Goal: Book appointment/travel/reservation

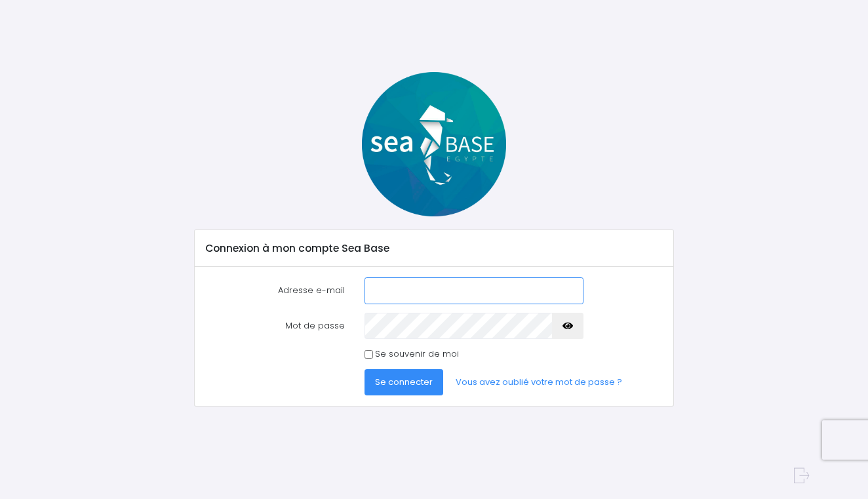
type input "[EMAIL_ADDRESS][DOMAIN_NAME]"
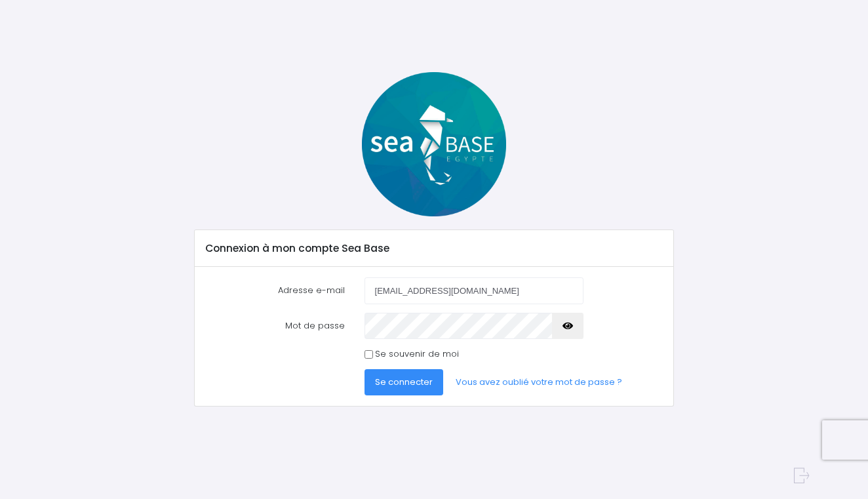
click at [423, 377] on span "Se connecter" at bounding box center [404, 381] width 58 height 12
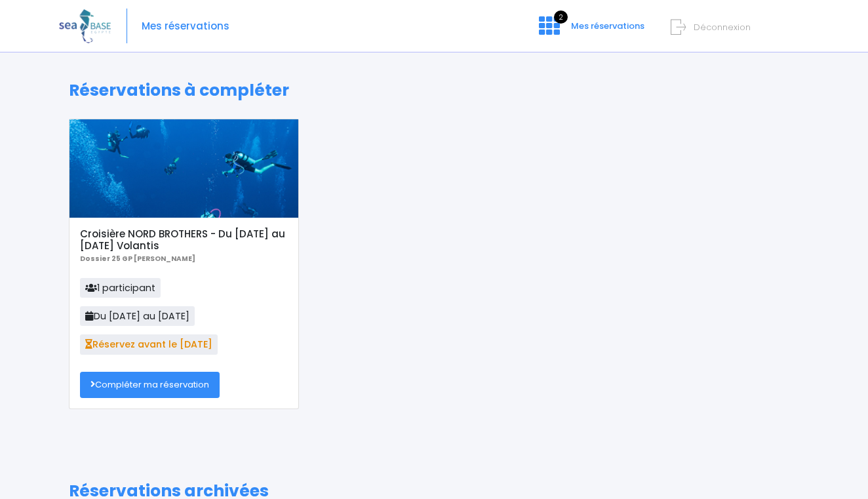
click at [149, 331] on p "1 participant Du [DATE] au [DATE] Réservez avant le [DATE]" at bounding box center [184, 320] width 208 height 85
click at [152, 358] on p "1 participant Du [DATE] au [DATE] Réservez avant le [DATE]" at bounding box center [184, 320] width 208 height 85
click at [140, 385] on link "Compléter ma réservation" at bounding box center [150, 385] width 140 height 26
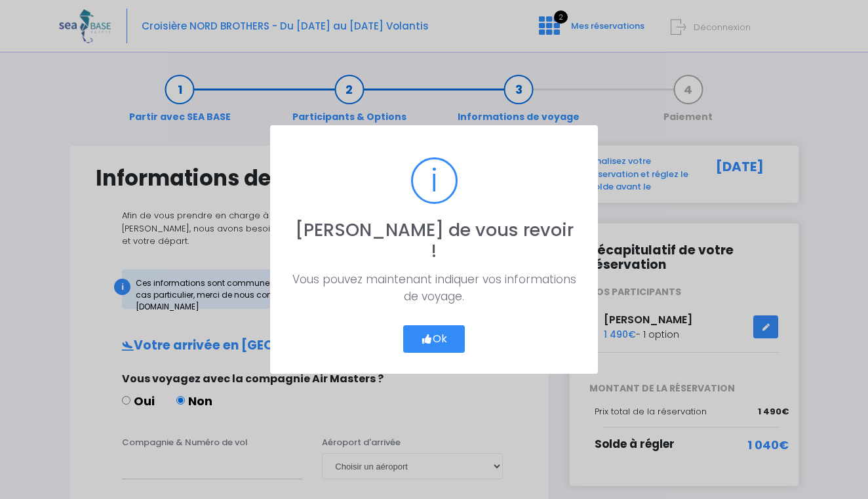
click at [425, 325] on button "Ok" at bounding box center [434, 339] width 62 height 28
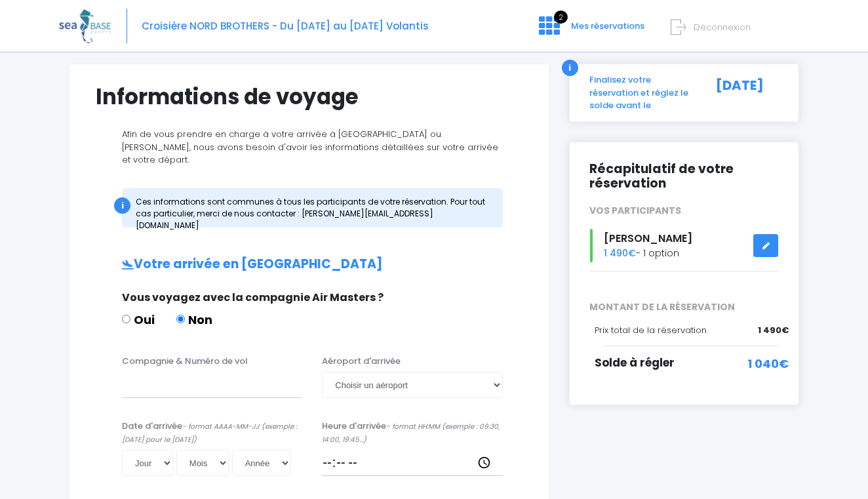
scroll to position [82, 0]
click at [370, 2] on div "Croisière NORD BROTHERS - Du 08/11/25 au 15/11/25 Volantis 2 Mes réservations D…" at bounding box center [424, 26] width 730 height 52
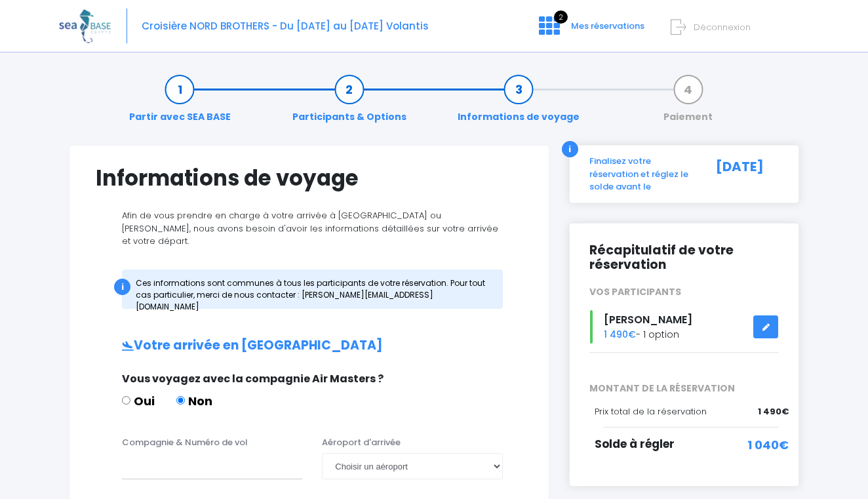
scroll to position [0, 0]
click at [100, 20] on img at bounding box center [85, 25] width 52 height 33
click at [85, 31] on img at bounding box center [85, 25] width 52 height 33
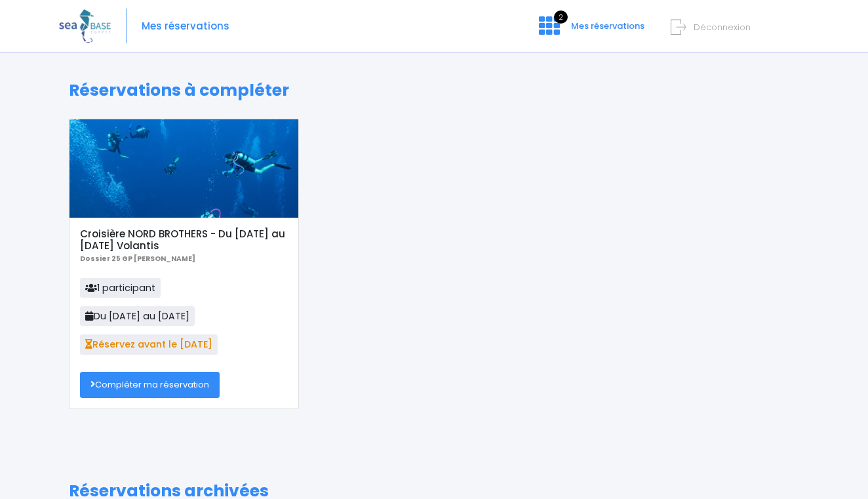
click at [81, 26] on img at bounding box center [85, 25] width 52 height 33
click at [174, 26] on span "Mes réservations" at bounding box center [186, 26] width 88 height 0
click at [90, 38] on img at bounding box center [85, 25] width 52 height 33
click at [546, 29] on icon at bounding box center [549, 25] width 21 height 21
click at [160, 381] on link "Compléter ma réservation" at bounding box center [150, 385] width 140 height 26
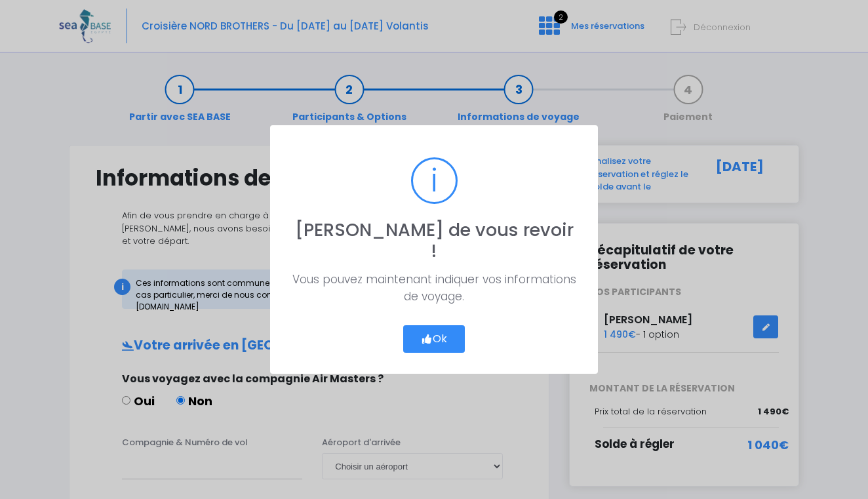
click at [429, 339] on icon "button" at bounding box center [427, 339] width 12 height 0
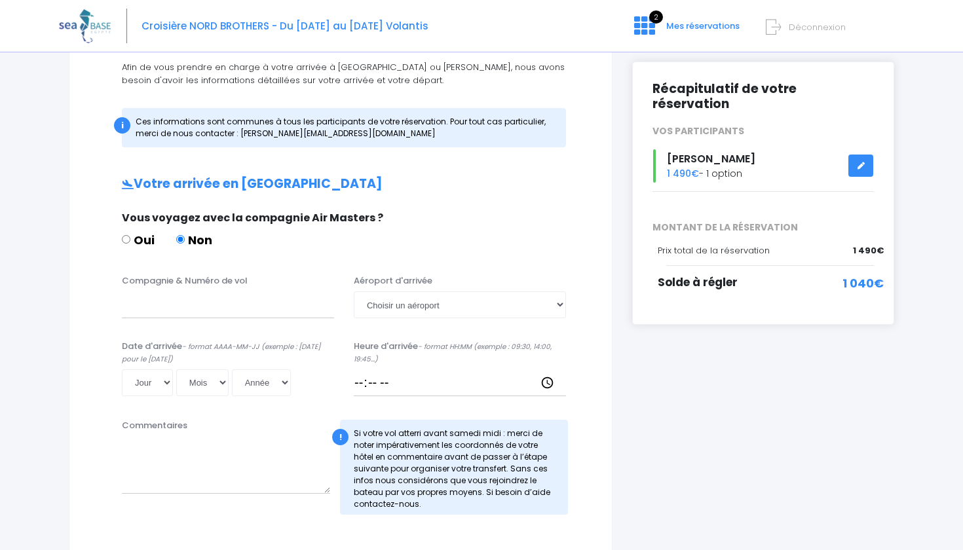
scroll to position [155, 0]
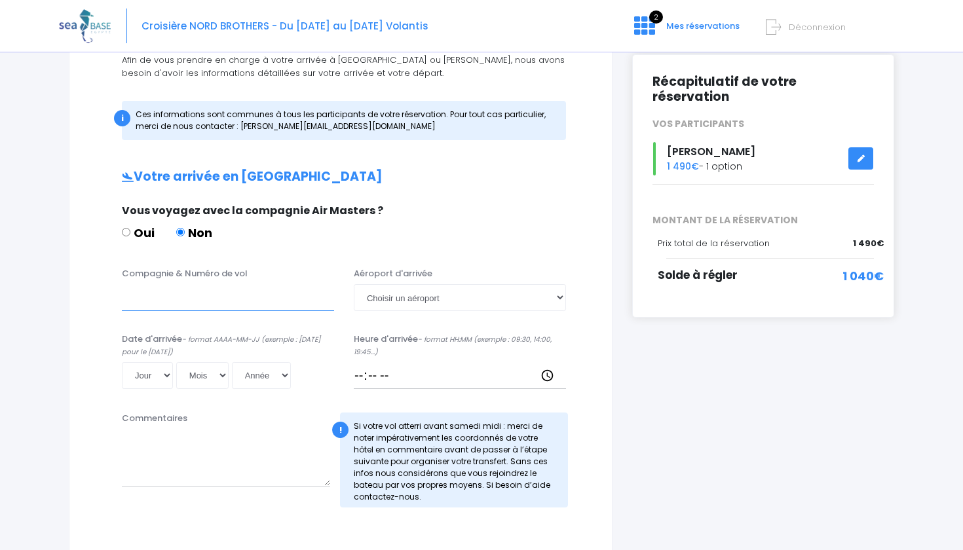
click at [267, 305] on input "Compagnie & Numéro de vol" at bounding box center [228, 297] width 212 height 26
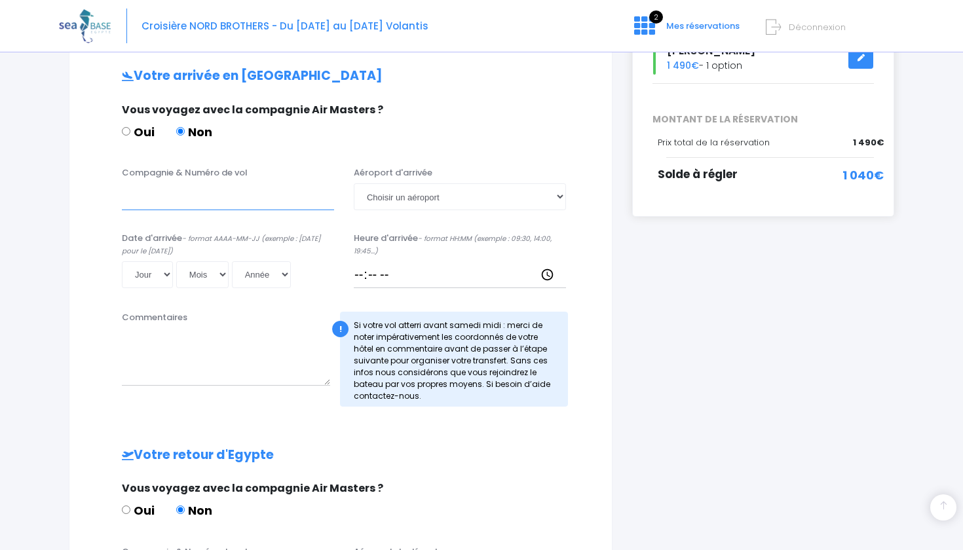
scroll to position [233, 0]
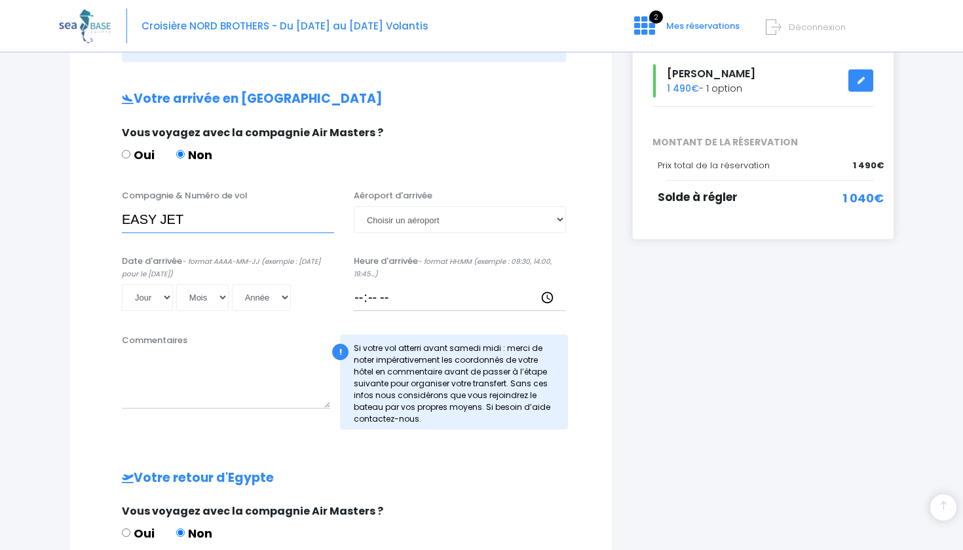
type input "EASY JET"
select select "Hurghada"
select select "08"
select select "11"
select select "2025"
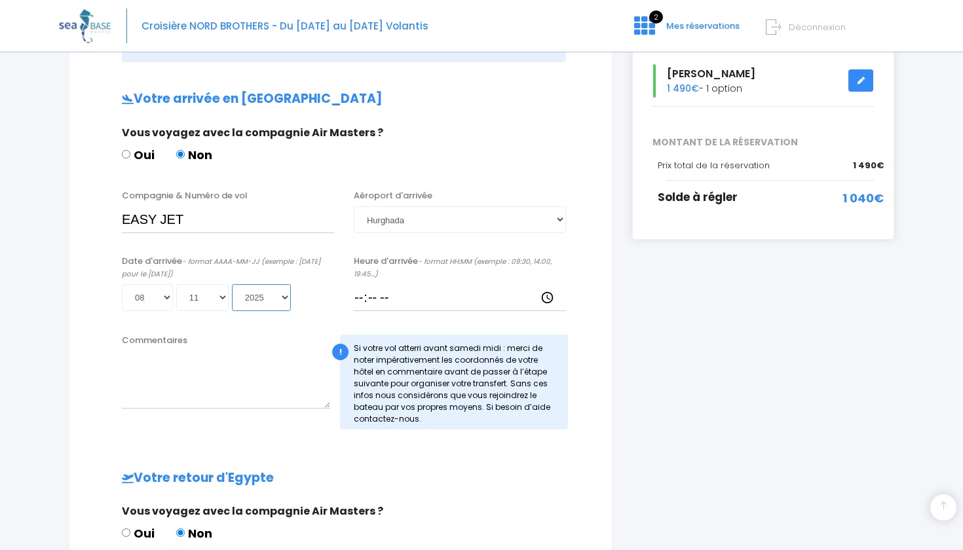
type input "2025-11-08"
click at [369, 295] on input "Heure d'arrivée - format HH:MM (exemple : 09:30, 14:00, 19:45...)" at bounding box center [460, 297] width 212 height 26
click at [248, 396] on textarea "Commentaires" at bounding box center [226, 380] width 208 height 58
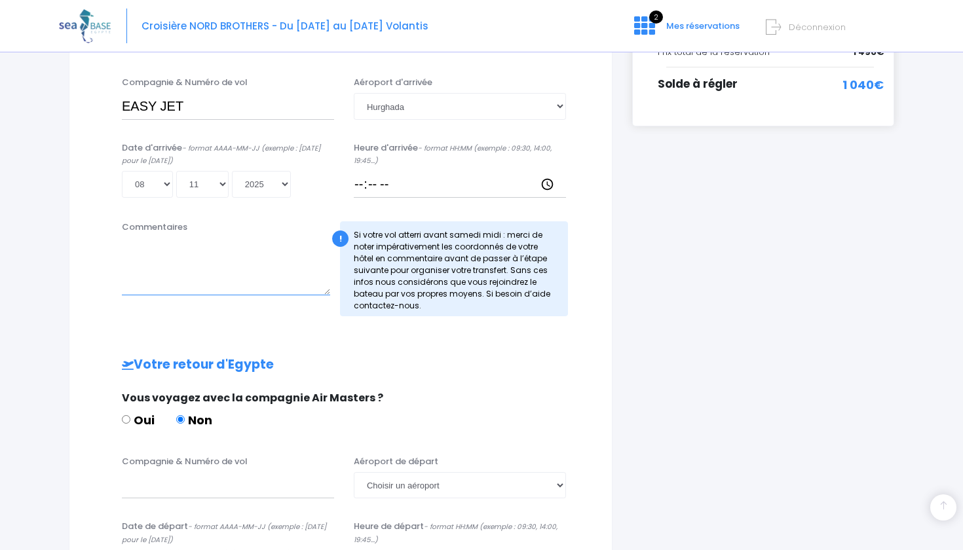
scroll to position [348, 0]
click at [258, 486] on input "Compagnie & Numéro de vol" at bounding box center [228, 484] width 212 height 26
type input "TRANSAVIA"
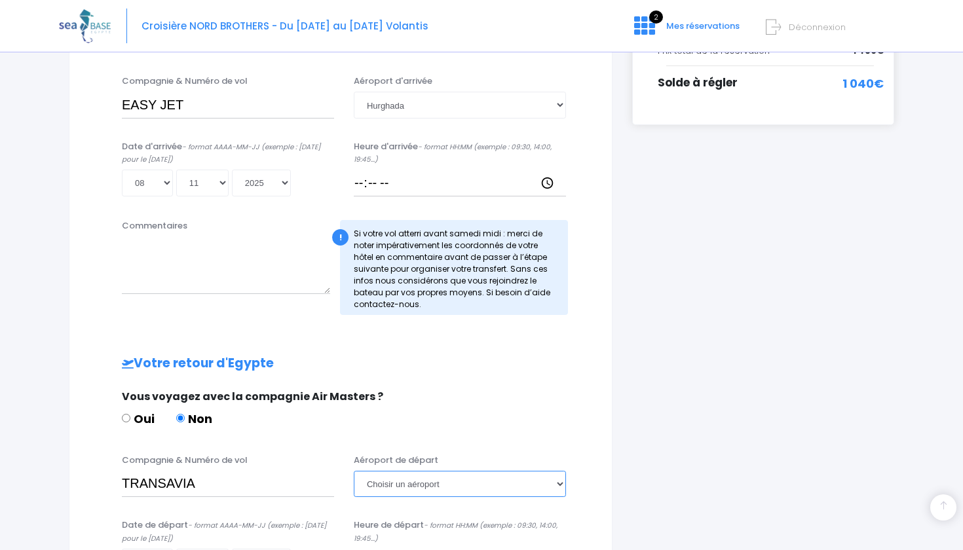
select select "Hurghada"
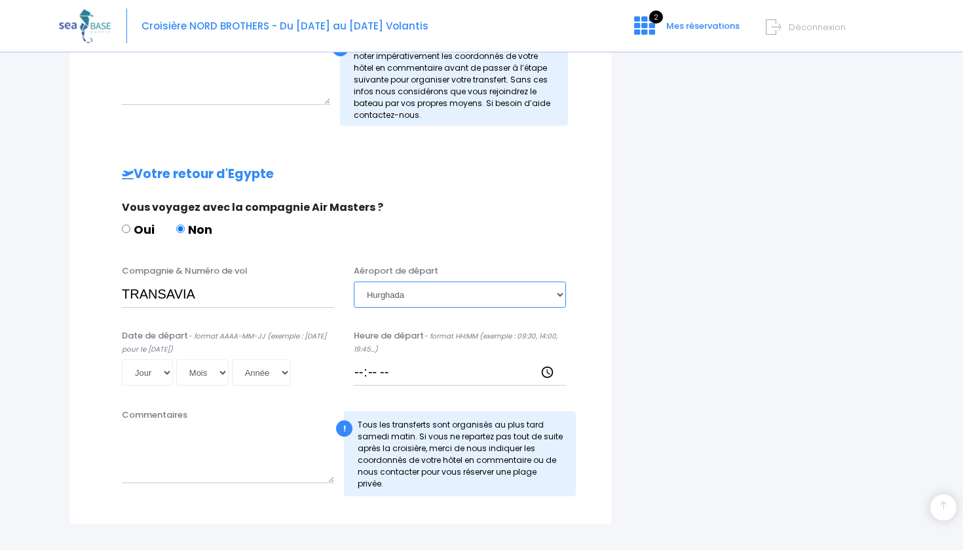
scroll to position [544, 0]
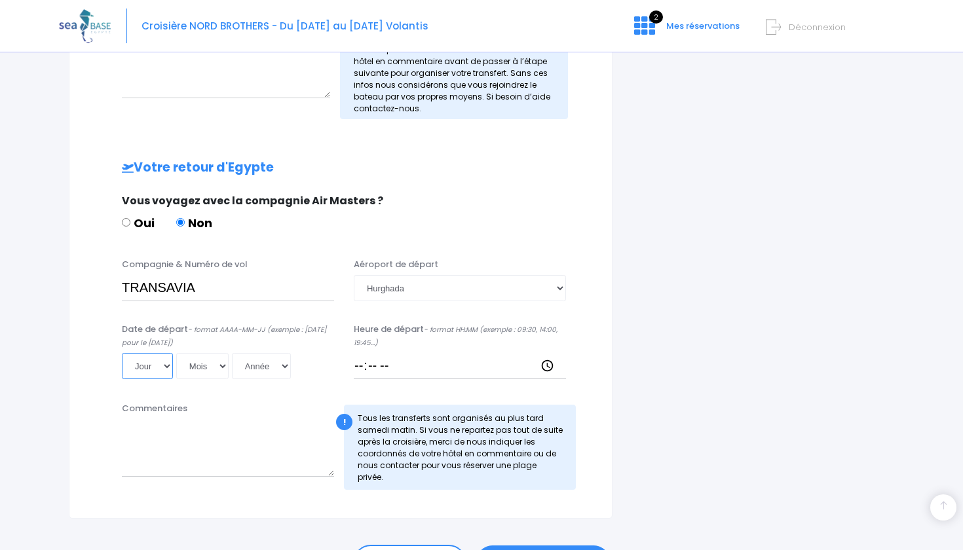
select select "16"
select select "11"
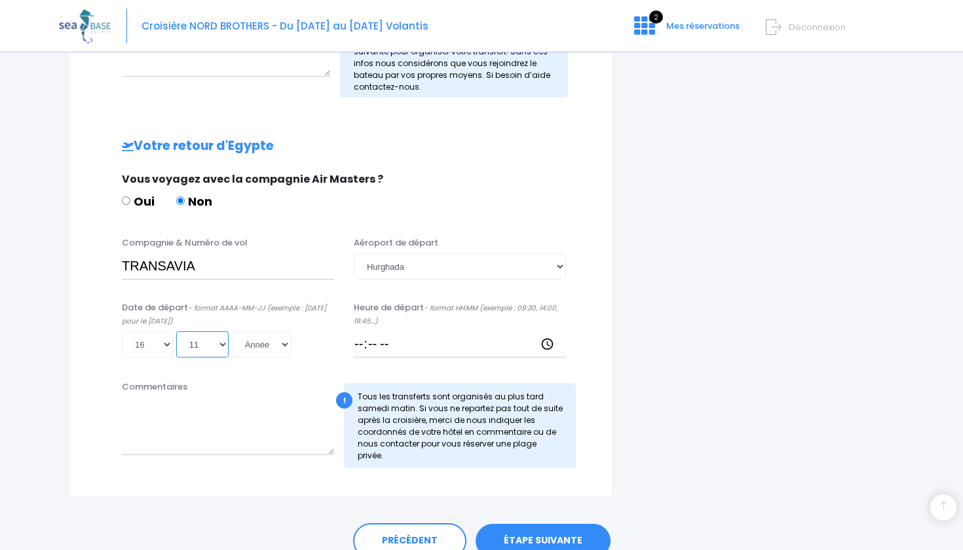
scroll to position [566, 0]
select select "2025"
type input "2025-11-16"
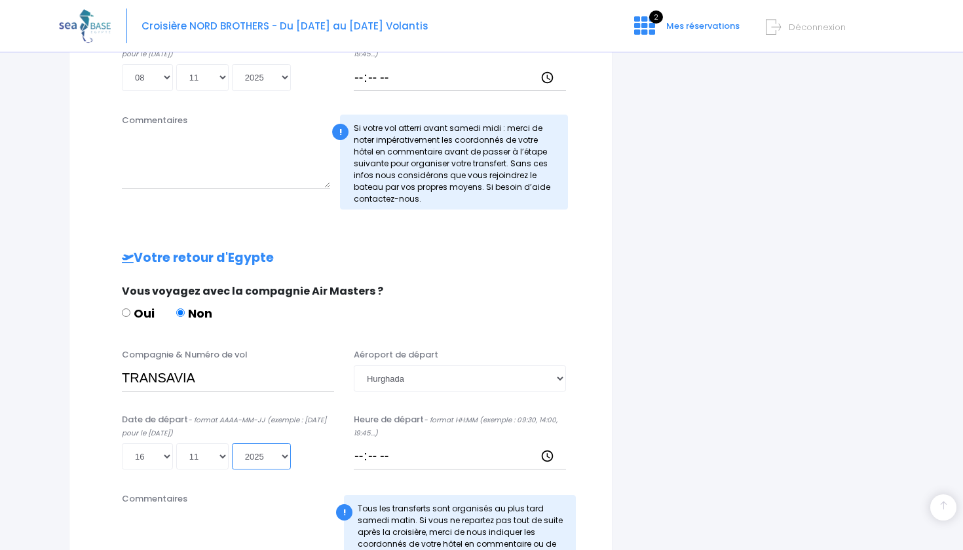
scroll to position [454, 0]
click at [408, 459] on input "Heure de départ - format HH:MM (exemple : 09:30, 14:00, 19:45...)" at bounding box center [460, 456] width 212 height 26
click at [391, 457] on input "Heure de départ - format HH:MM (exemple : 09:30, 14:00, 19:45...)" at bounding box center [460, 456] width 212 height 26
click at [383, 457] on input "Heure de départ - format HH:MM (exemple : 09:30, 14:00, 19:45...)" at bounding box center [460, 456] width 212 height 26
click at [498, 339] on div "Votre arrivée en Egypte Vous voyagez avec la compagnie Air Masters ? Oui Non Co…" at bounding box center [341, 230] width 490 height 718
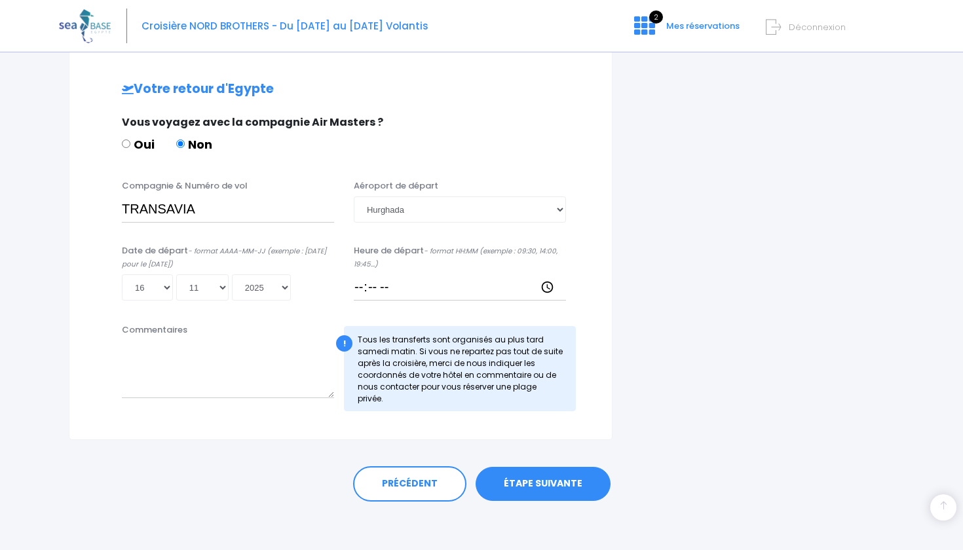
click at [519, 479] on link "ÉTAPE SUIVANTE" at bounding box center [543, 484] width 135 height 34
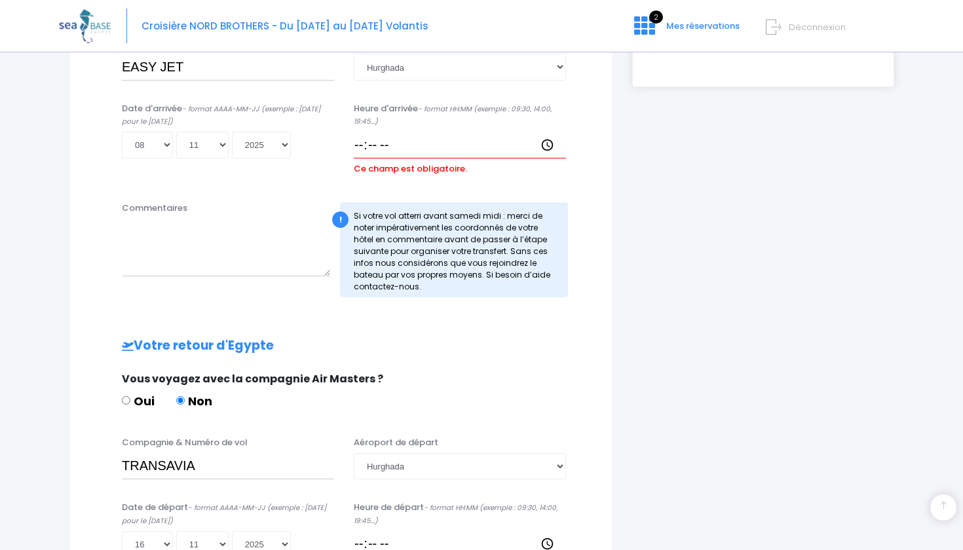
scroll to position [385, 0]
click at [416, 147] on input "Heure d'arrivée - format HH:MM (exemple : 09:30, 14:00, 19:45...)" at bounding box center [460, 146] width 212 height 26
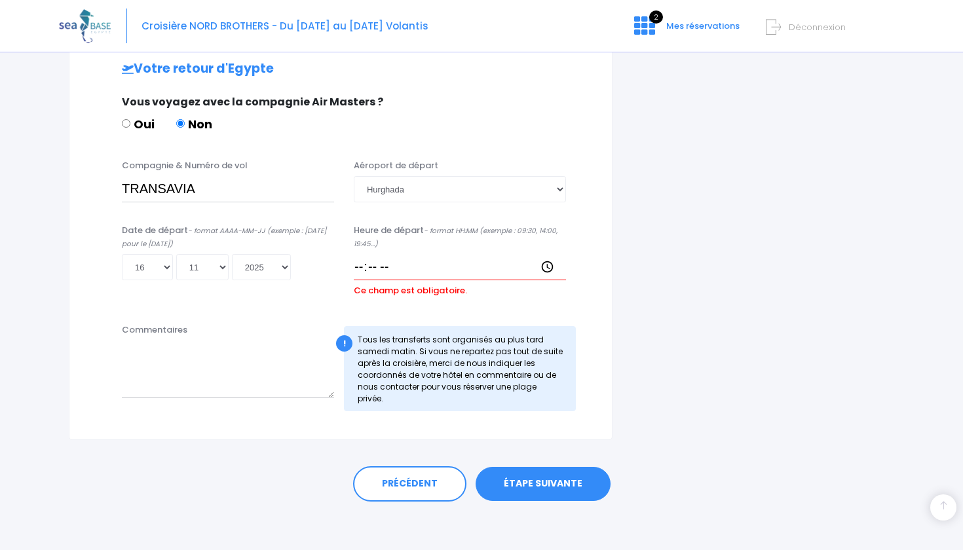
scroll to position [642, 0]
type input "21:30"
click at [370, 259] on input "Heure de départ - format HH:MM (exemple : 09:30, 14:00, 19:45...)" at bounding box center [460, 268] width 212 height 26
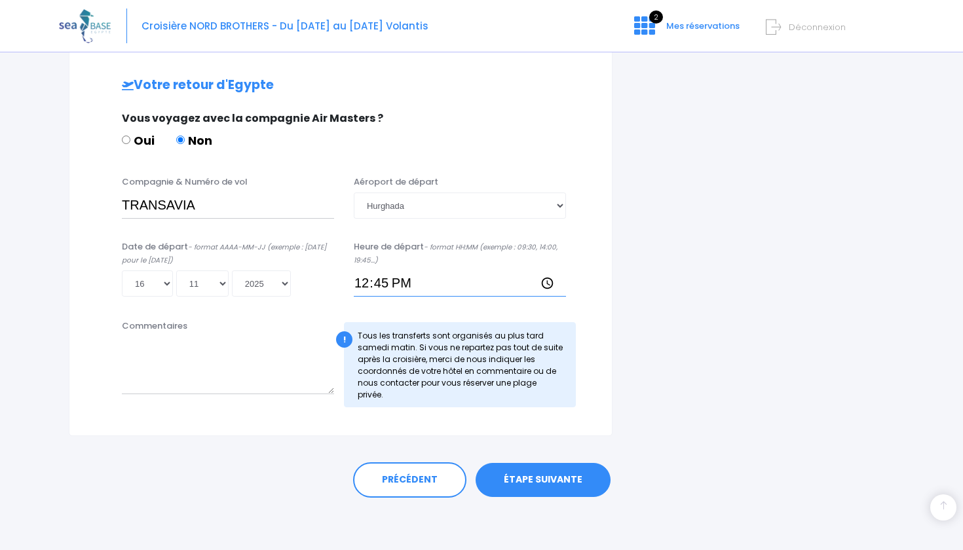
scroll to position [623, 0]
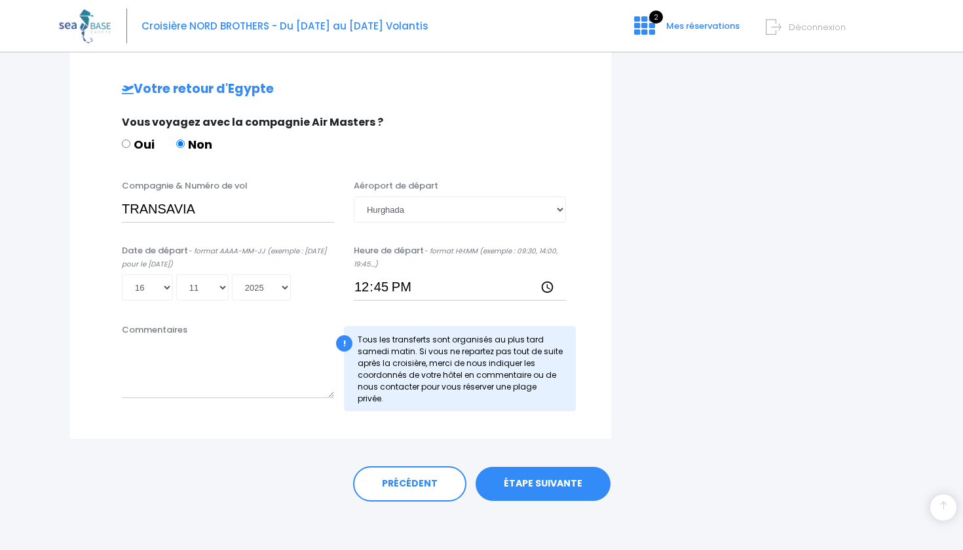
type input "12:45"
click at [525, 470] on link "ÉTAPE SUIVANTE" at bounding box center [543, 484] width 135 height 34
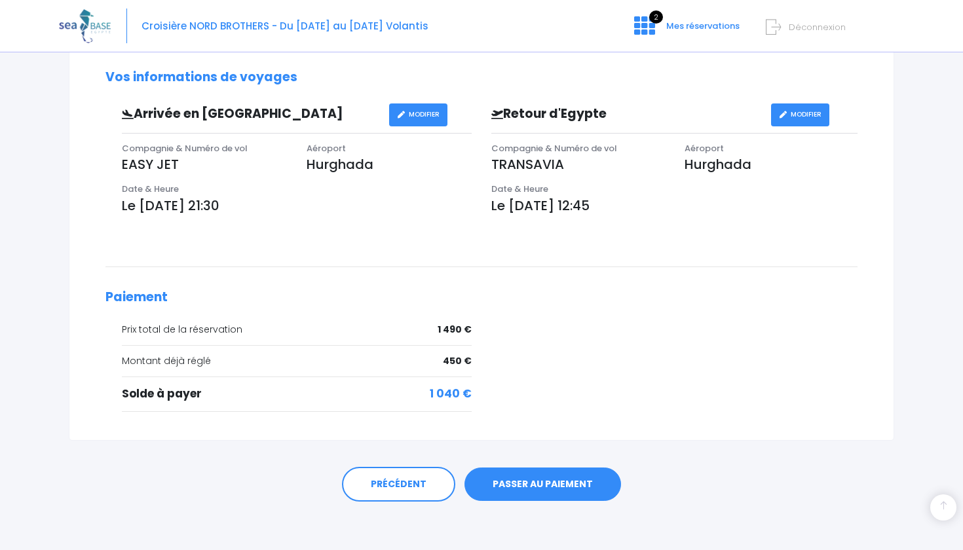
scroll to position [366, 0]
click at [566, 477] on link "PASSER AU PAIEMENT" at bounding box center [543, 486] width 157 height 34
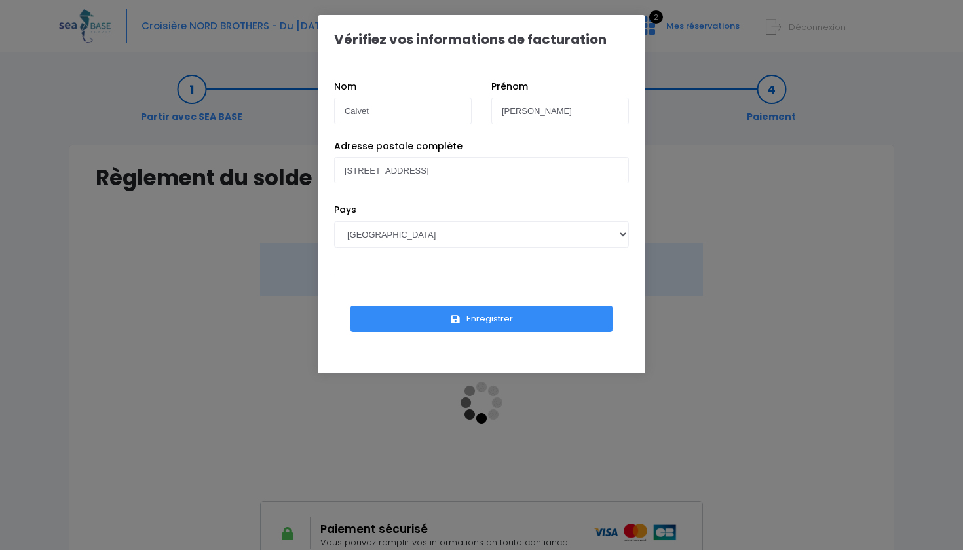
click at [486, 318] on button "Enregistrer" at bounding box center [482, 319] width 262 height 26
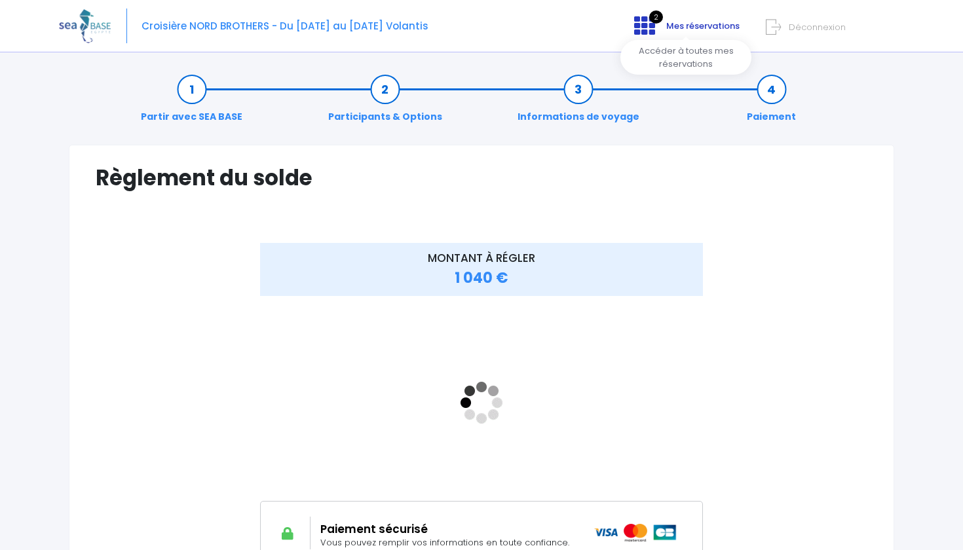
click at [655, 34] on icon at bounding box center [644, 25] width 21 height 21
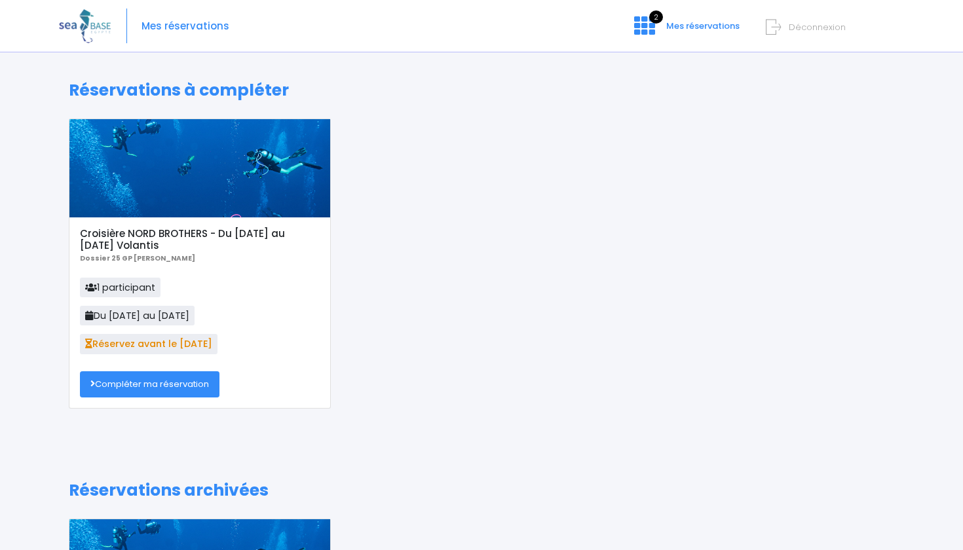
click at [824, 28] on span "Déconnexion" at bounding box center [817, 27] width 57 height 12
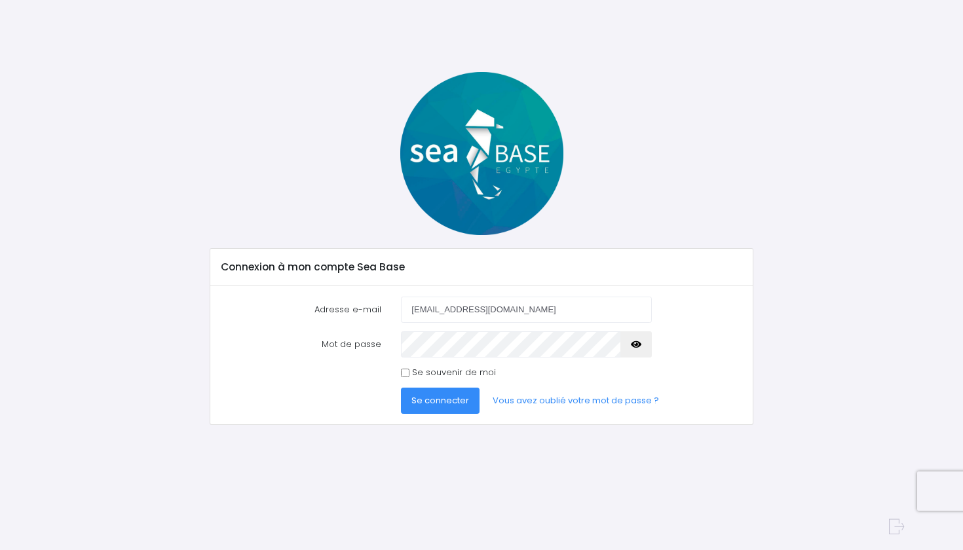
type input "lt3marine@gmail.com"
click at [428, 405] on span "Se connecter" at bounding box center [441, 400] width 58 height 12
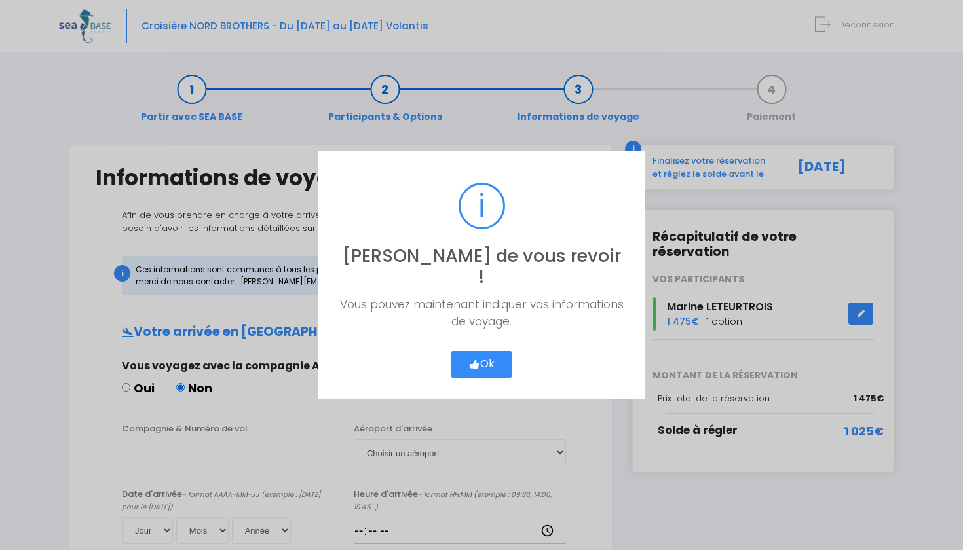
click at [491, 351] on button "Ok" at bounding box center [482, 365] width 62 height 28
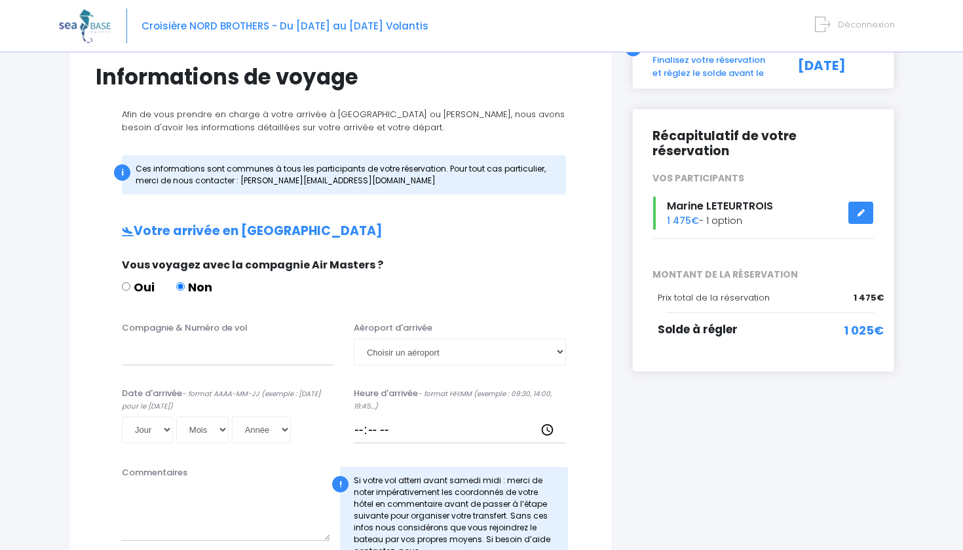
scroll to position [114, 0]
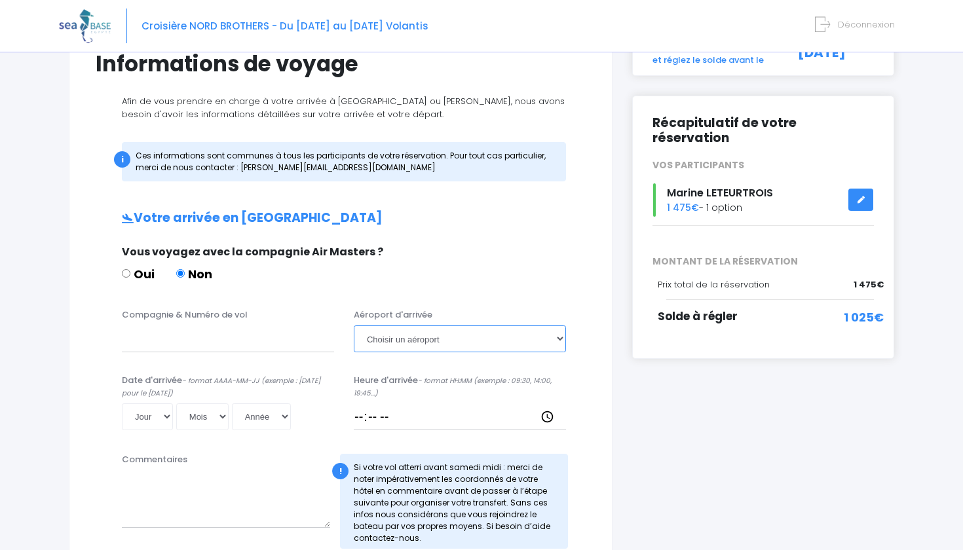
select select "Hurghada"
click at [256, 344] on input "Compagnie & Numéro de vol" at bounding box center [228, 339] width 212 height 26
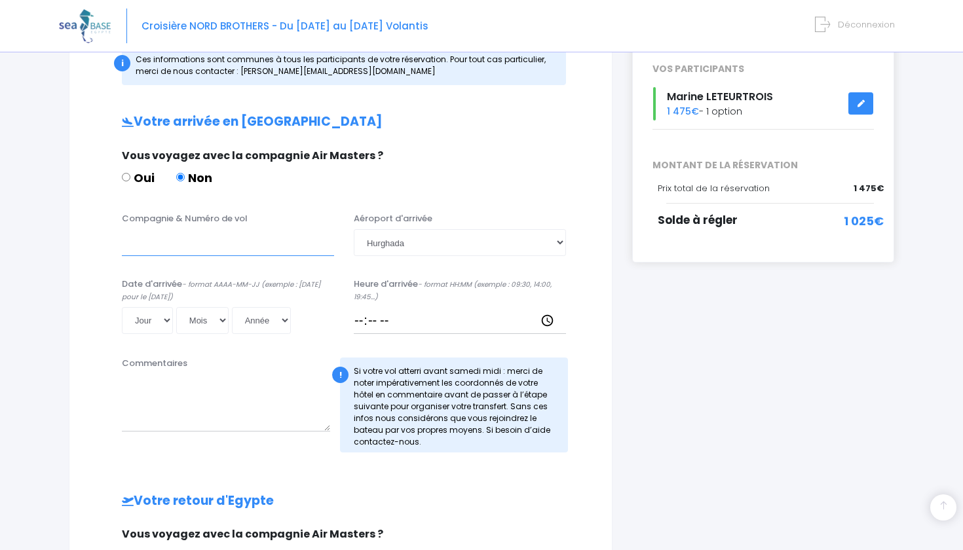
scroll to position [218, 0]
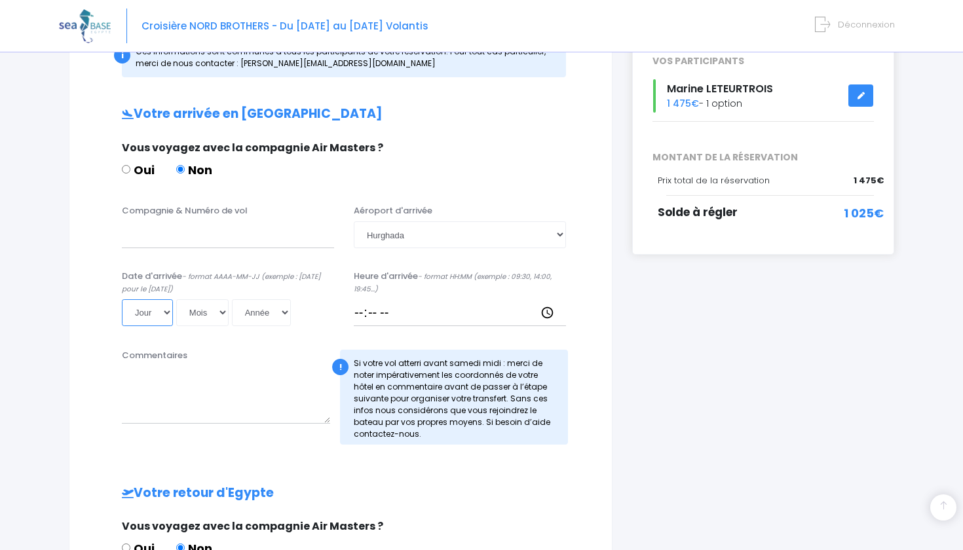
select select "08"
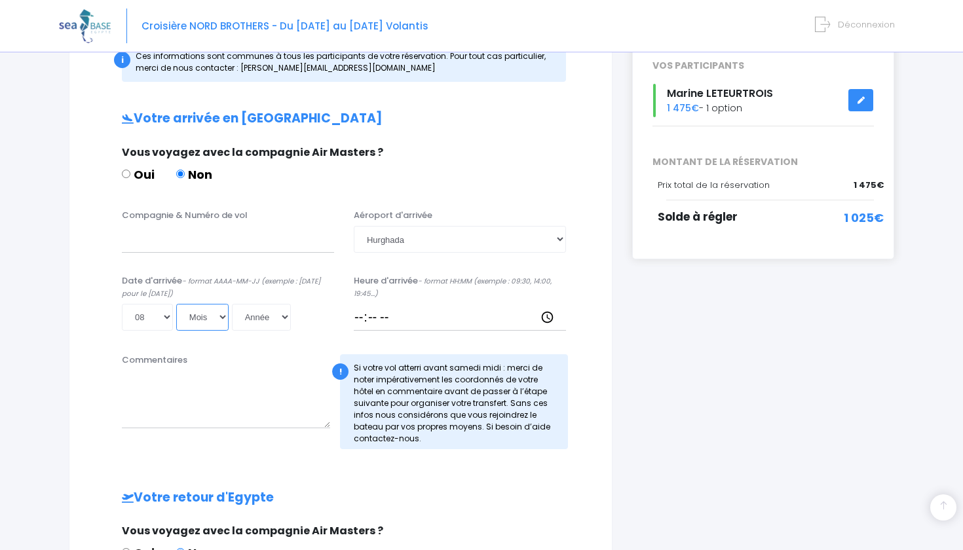
scroll to position [226, 0]
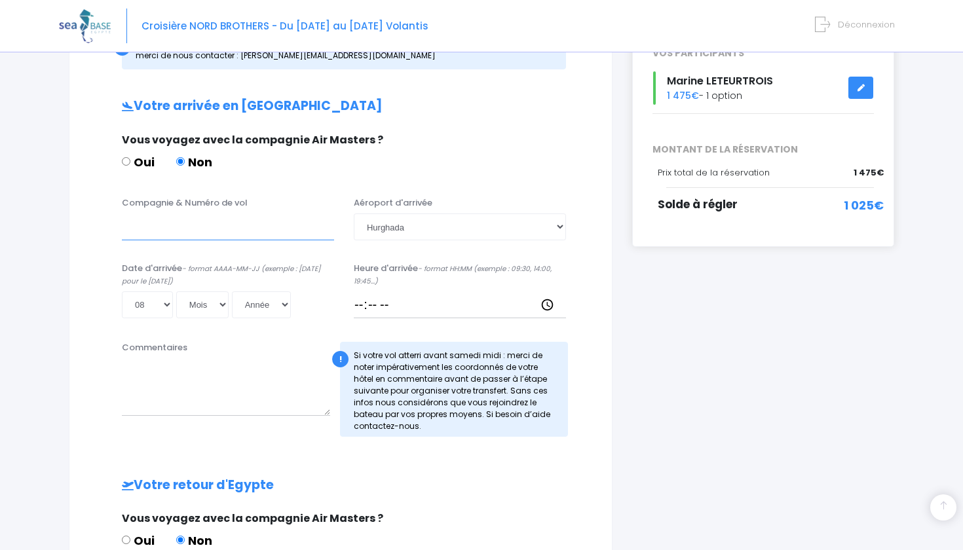
click at [247, 231] on input "Compagnie & Numéro de vol" at bounding box center [228, 227] width 212 height 26
click at [220, 230] on input "Compagnie & Numéro de vol" at bounding box center [228, 227] width 212 height 26
type input "easy jet"
click at [394, 306] on input "Heure d'arrivée - format HH:MM (exemple : 09:30, 14:00, 19:45...)" at bounding box center [460, 305] width 212 height 26
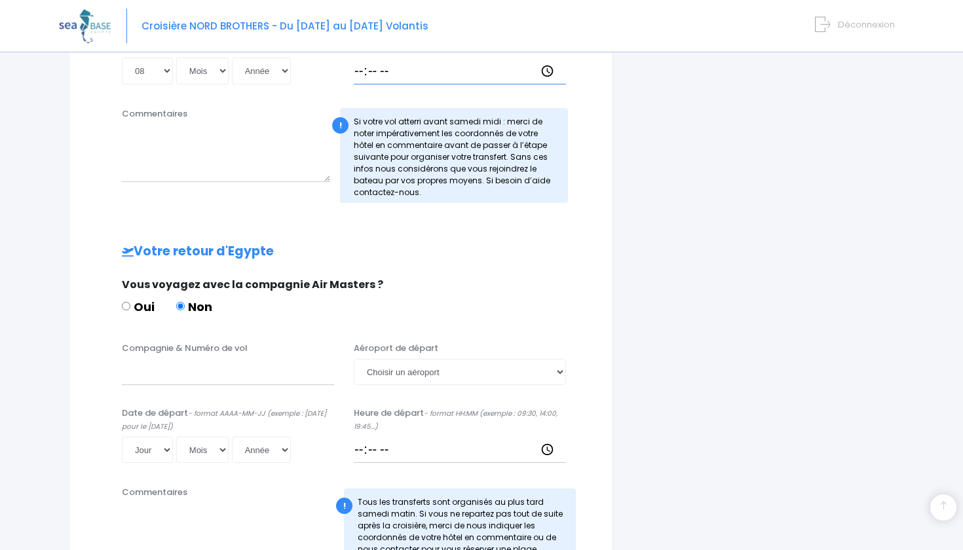
scroll to position [461, 0]
click at [206, 367] on input "Compagnie & Numéro de vol" at bounding box center [228, 371] width 212 height 26
type input "Transavia"
drag, startPoint x: 206, startPoint y: 367, endPoint x: 382, endPoint y: 450, distance: 194.9
click at [382, 450] on input "Heure de départ - format HH:MM (exemple : 09:30, 14:00, 19:45...)" at bounding box center [460, 449] width 212 height 26
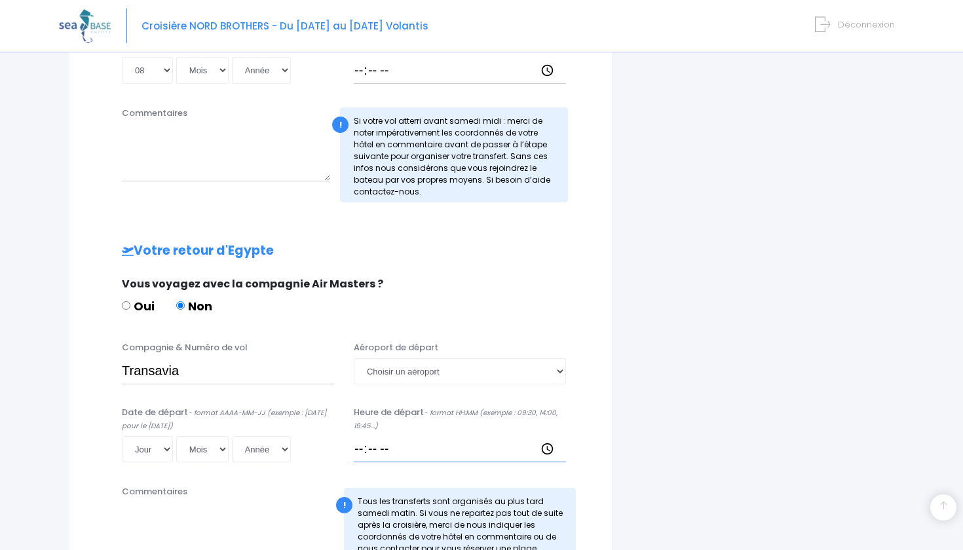
click at [442, 436] on input "Heure de départ - format HH:MM (exemple : 09:30, 14:00, 19:45...)" at bounding box center [460, 449] width 212 height 26
select select "16"
select select "11"
select select "2025"
type input "2025-11-16"
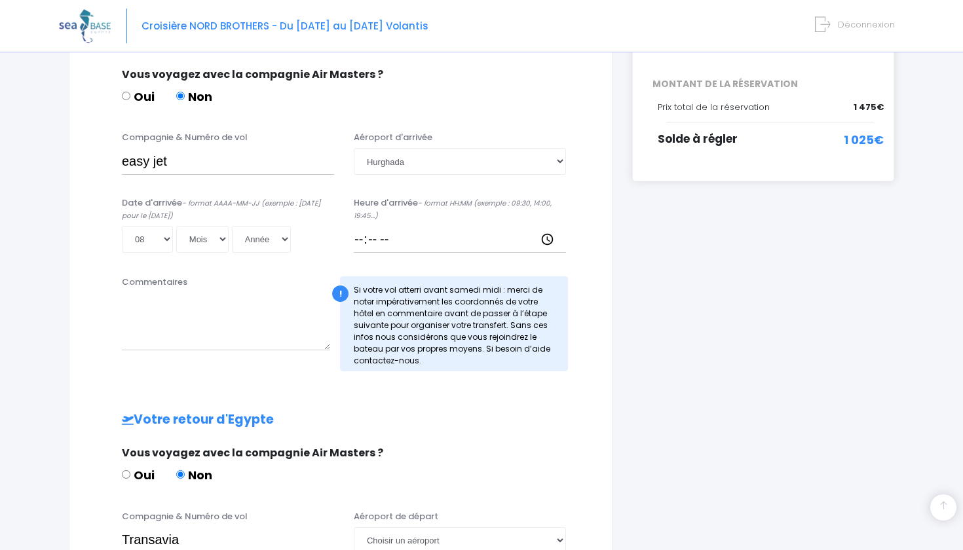
scroll to position [291, 0]
select select "11"
select select "2025"
type input "2025-11-08"
click at [420, 240] on input "Heure d'arrivée - format HH:MM (exemple : 09:30, 14:00, 19:45...)" at bounding box center [460, 240] width 212 height 26
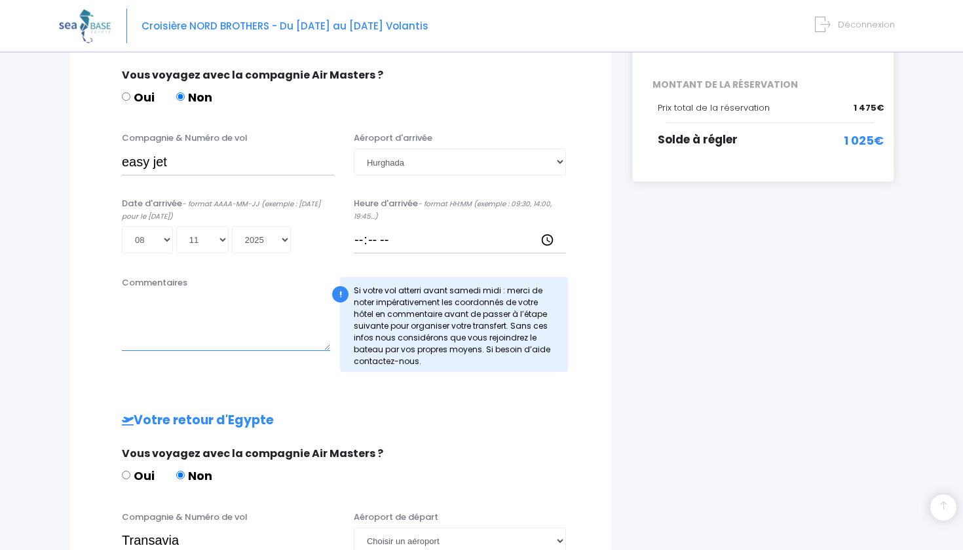
click at [187, 312] on textarea "Commentaires" at bounding box center [226, 323] width 208 height 58
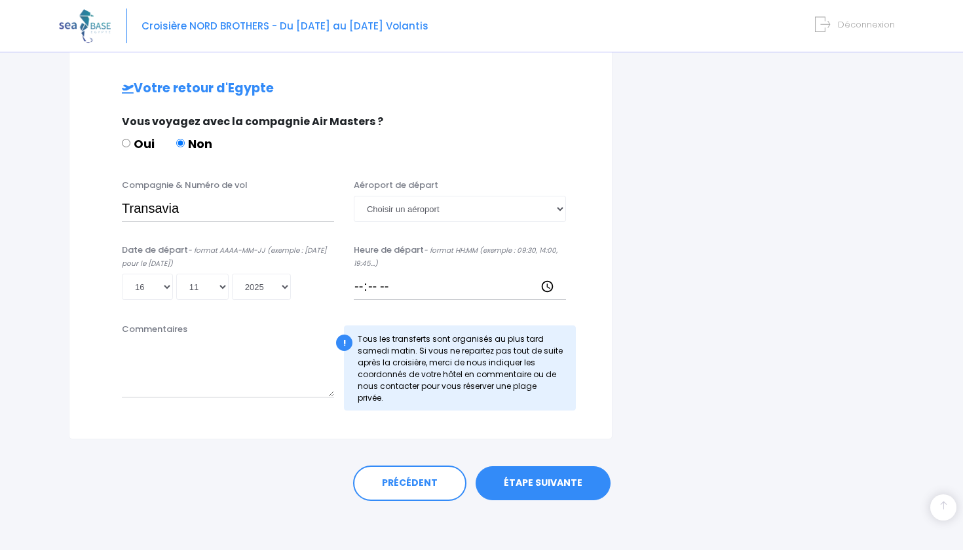
scroll to position [623, 0]
click at [528, 477] on link "ÉTAPE SUIVANTE" at bounding box center [543, 484] width 135 height 34
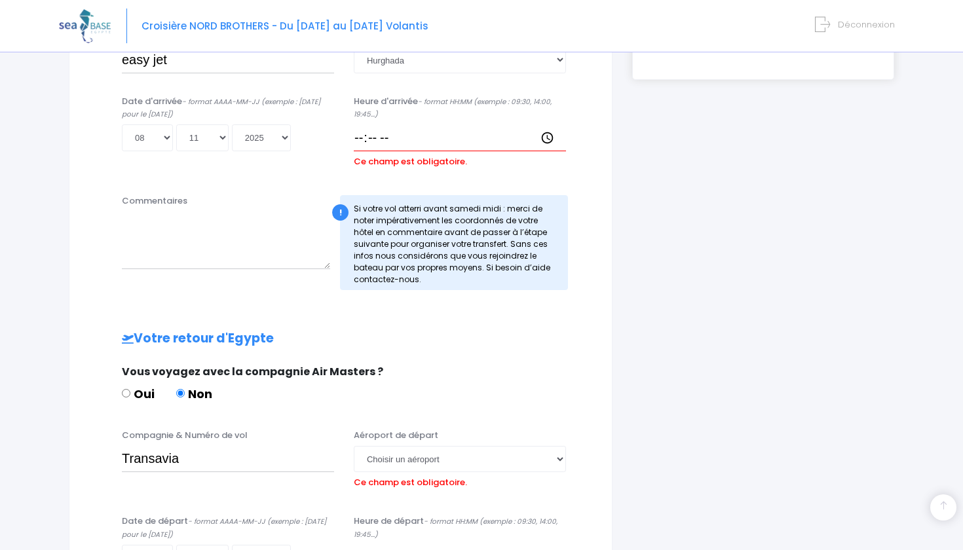
scroll to position [385, 0]
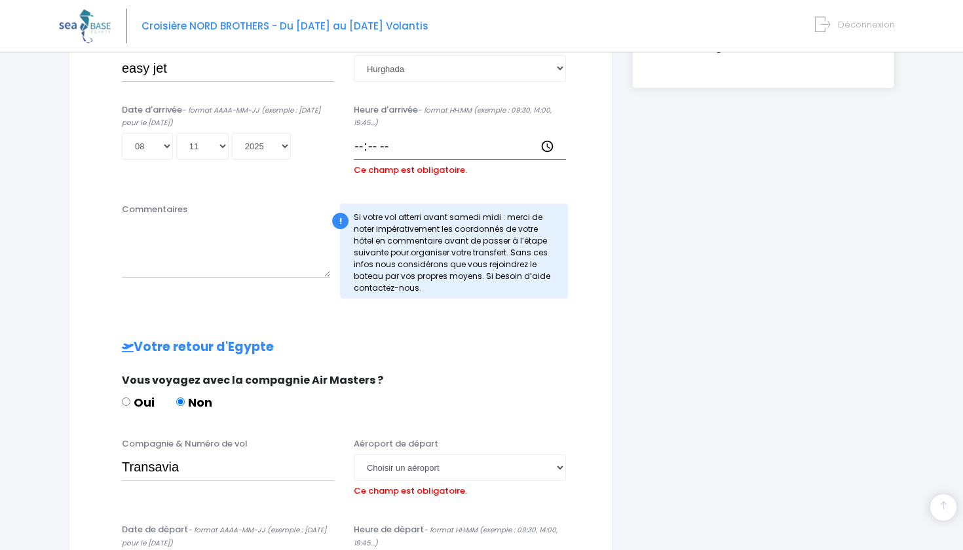
click at [377, 147] on input "Heure d'arrivée - format HH:MM (exemple : 09:30, 14:00, 19:45...)" at bounding box center [460, 146] width 212 height 26
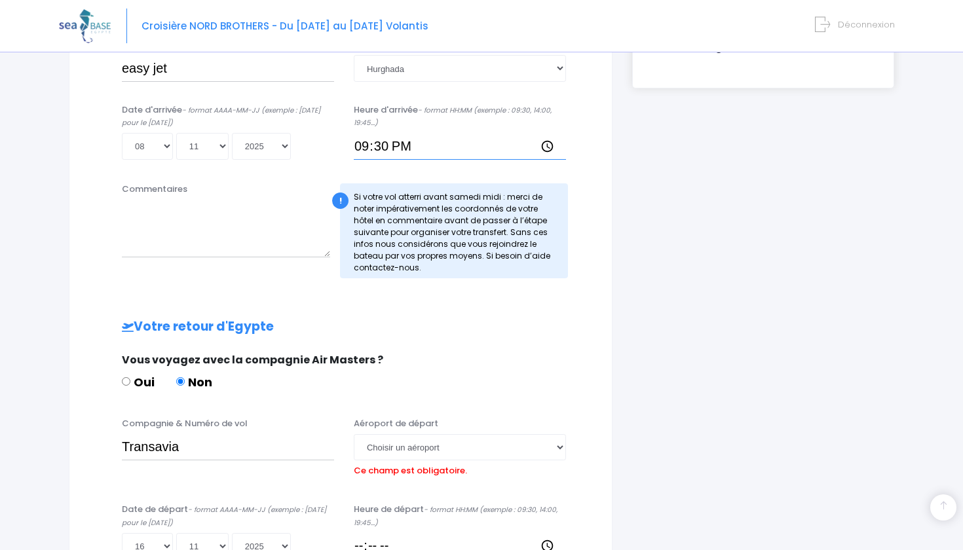
type input "21:30"
click at [422, 136] on input "21:30" at bounding box center [460, 146] width 212 height 26
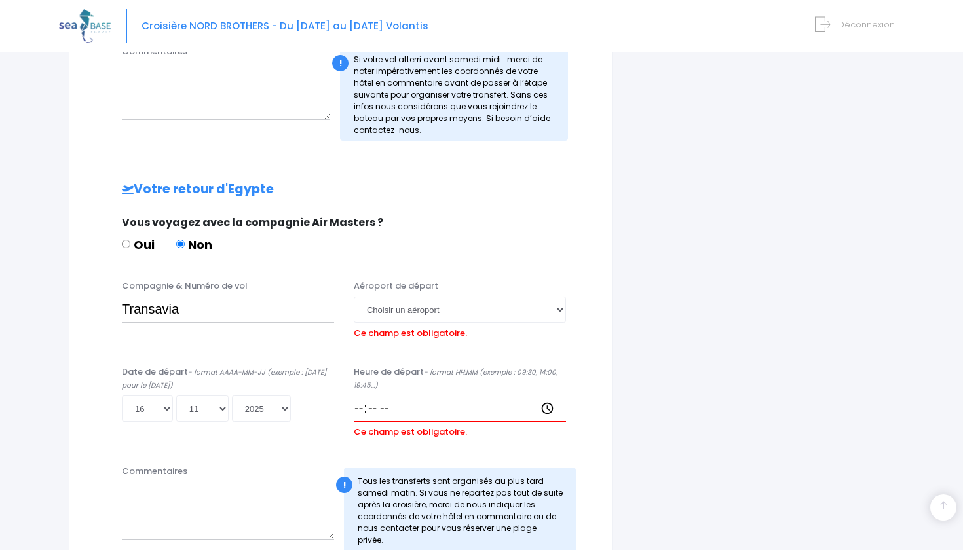
scroll to position [524, 0]
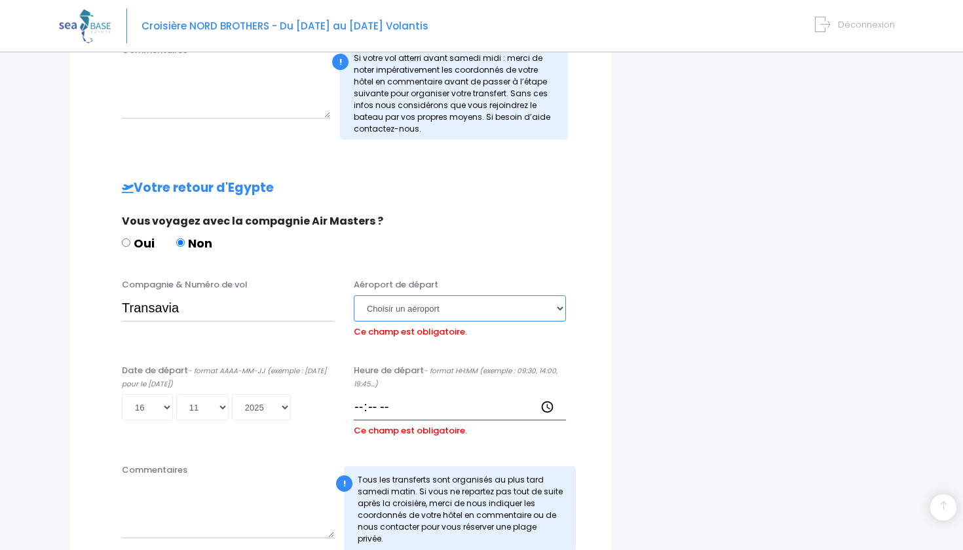
select select "Hurghada"
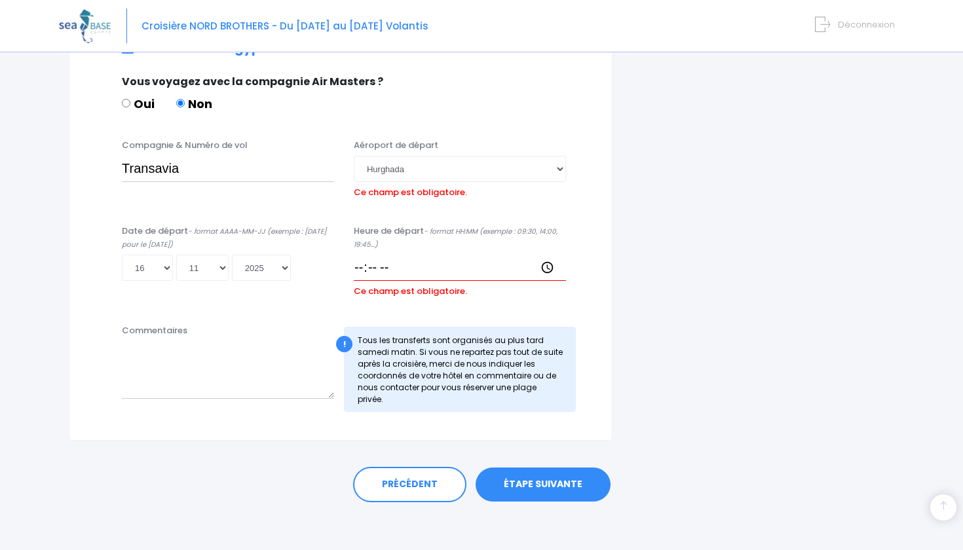
scroll to position [642, 0]
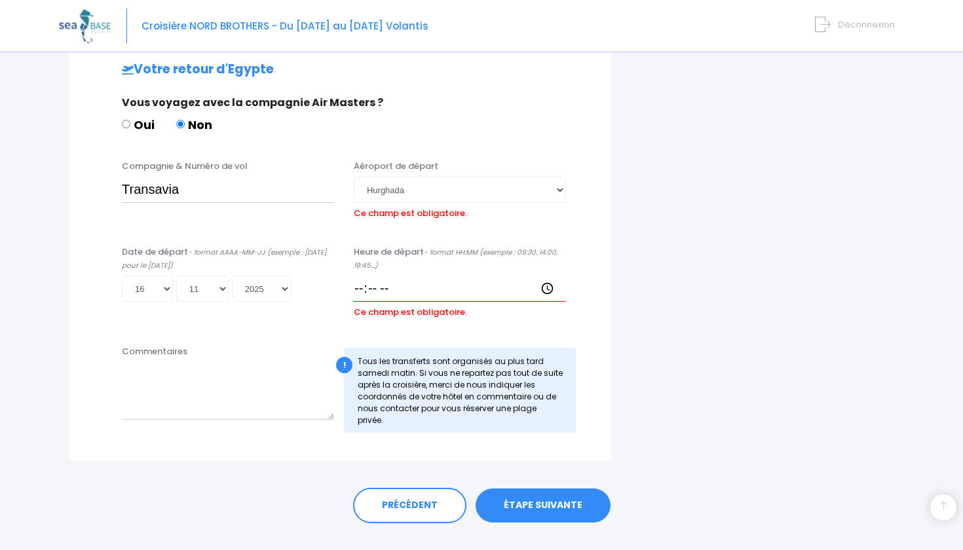
click at [528, 489] on link "ÉTAPE SUIVANTE" at bounding box center [543, 506] width 135 height 34
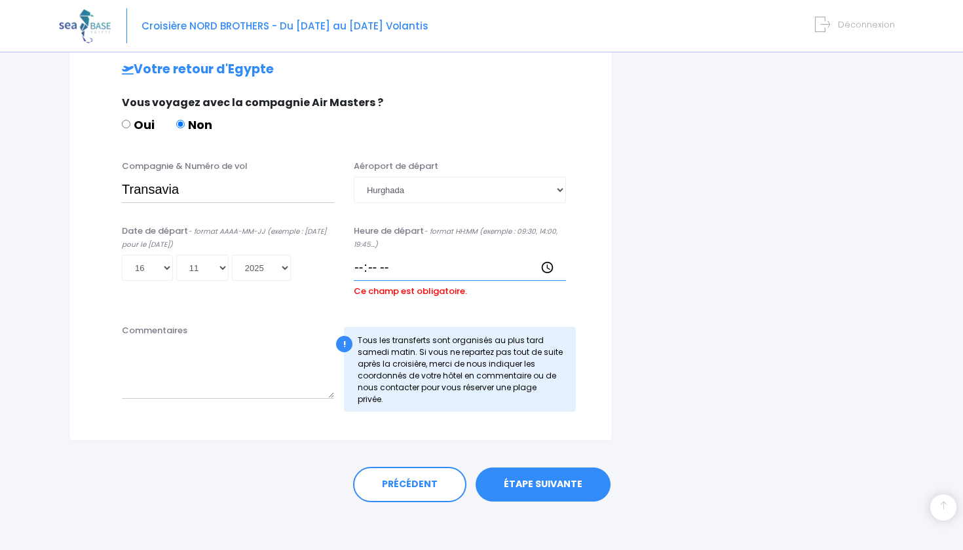
click at [394, 272] on input "Heure de départ - format HH:MM (exemple : 09:30, 14:00, 19:45...)" at bounding box center [460, 268] width 212 height 26
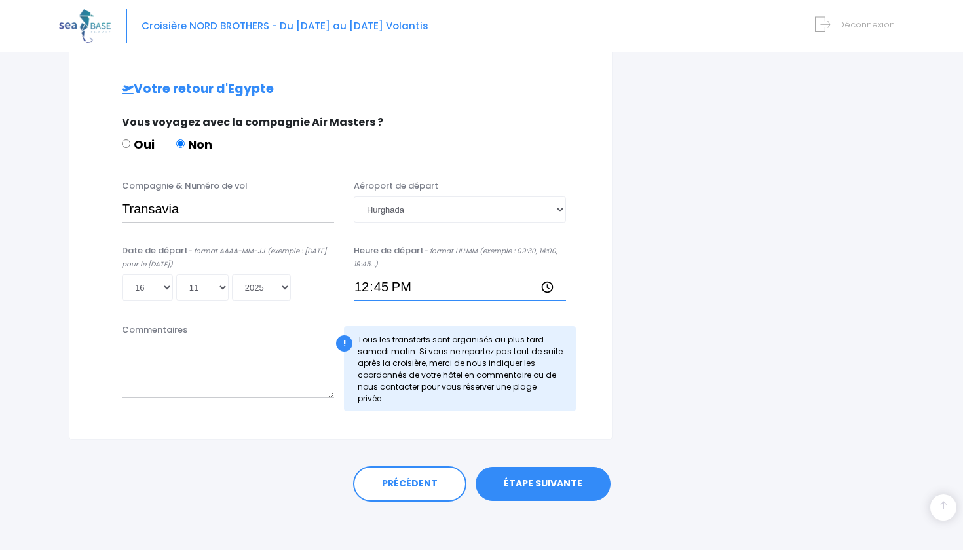
click at [383, 287] on input "12:45" at bounding box center [460, 288] width 212 height 26
type input "12:45"
click at [539, 486] on link "ÉTAPE SUIVANTE" at bounding box center [543, 484] width 135 height 34
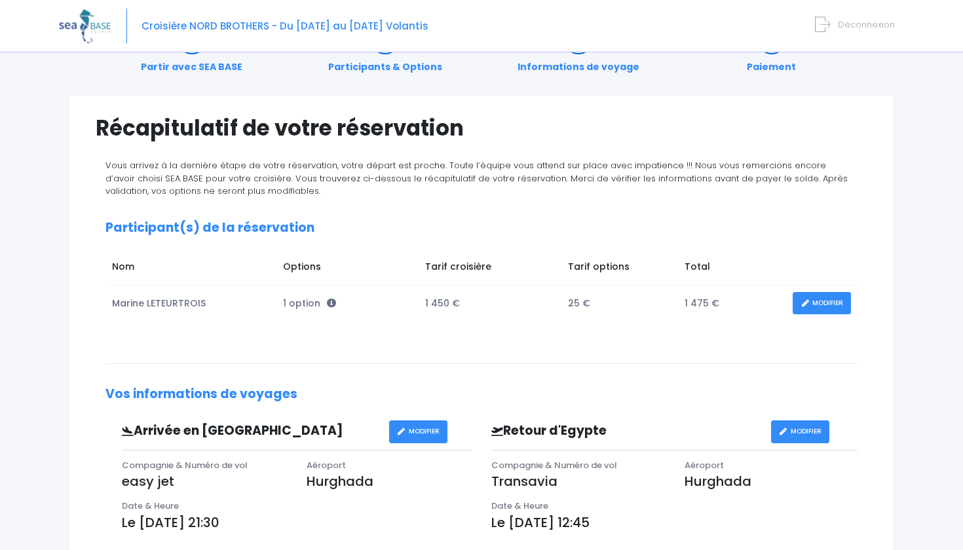
scroll to position [51, 0]
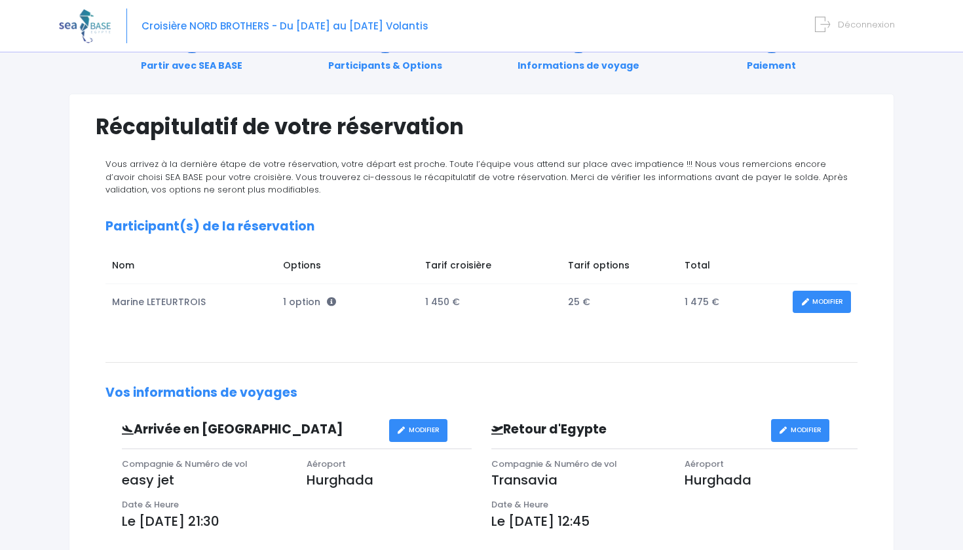
click at [819, 305] on link "MODIFIER" at bounding box center [822, 302] width 58 height 23
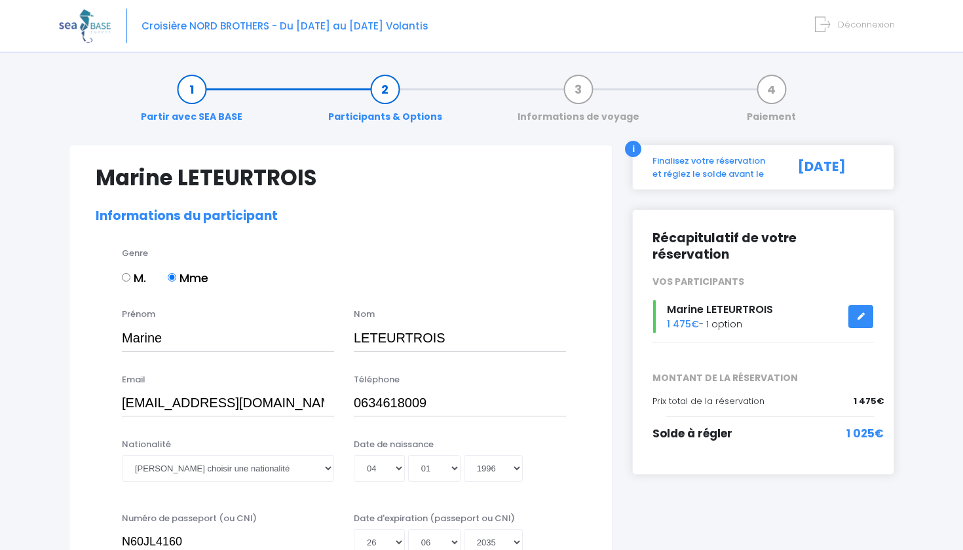
select select "N4"
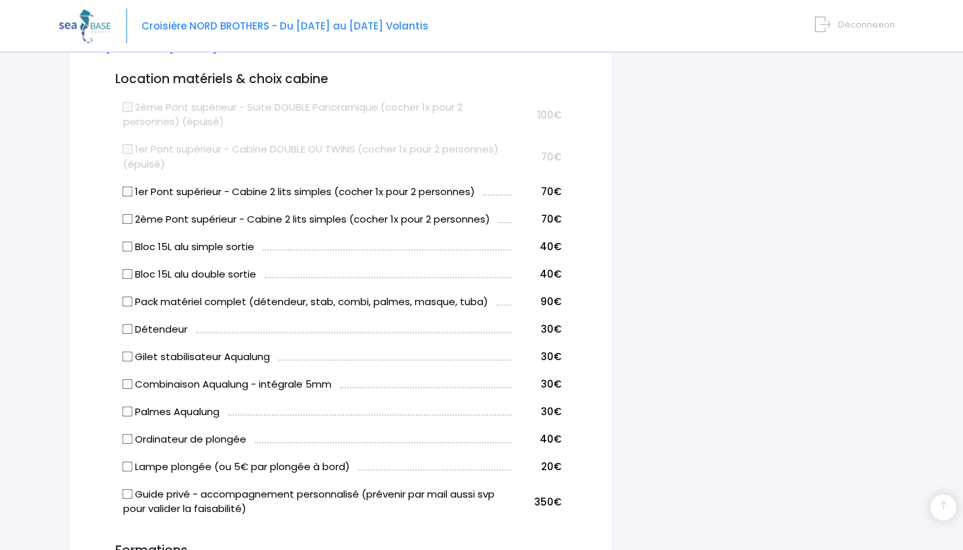
scroll to position [688, 0]
click at [130, 268] on input "Bloc 15L alu double sortie" at bounding box center [128, 273] width 10 height 10
checkbox input "true"
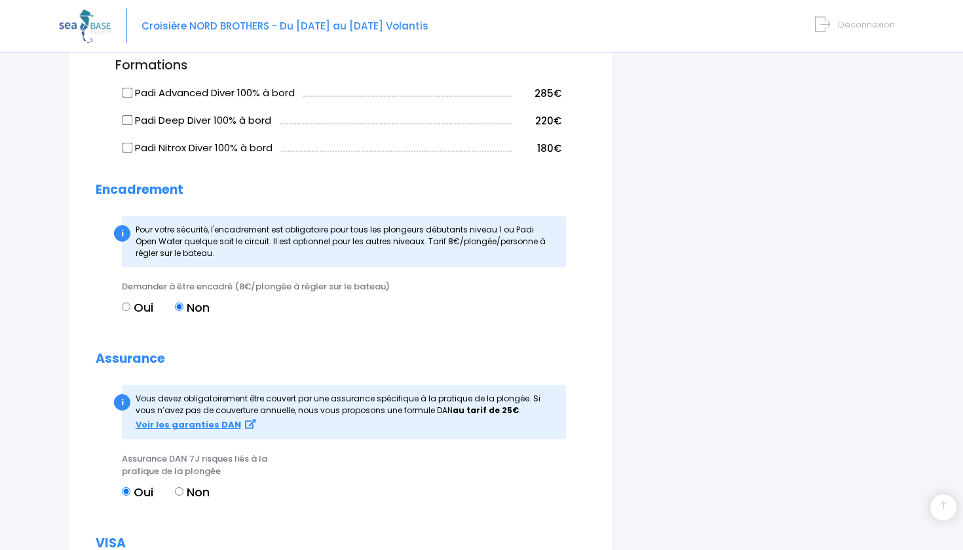
scroll to position [1182, 0]
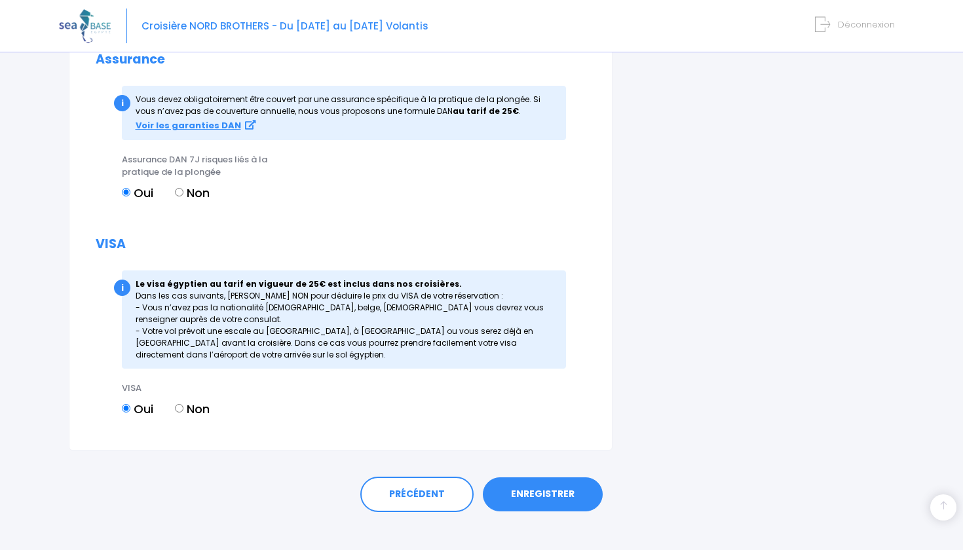
click at [535, 486] on link "ENREGISTRER" at bounding box center [543, 495] width 120 height 34
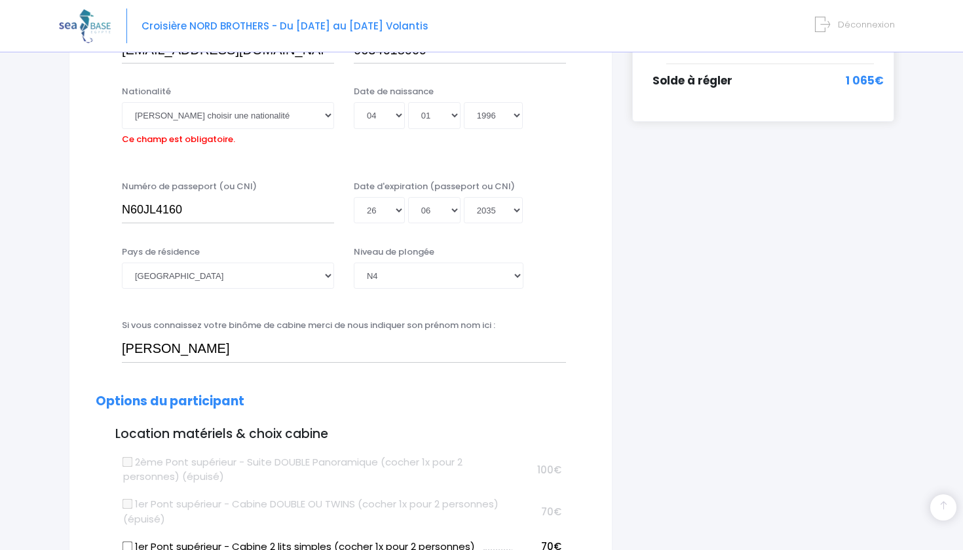
scroll to position [322, 0]
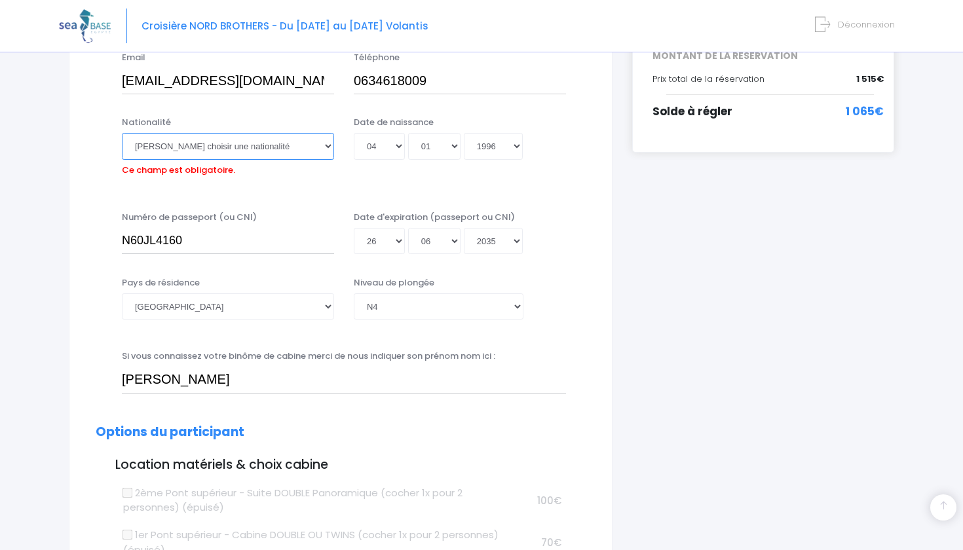
select select "Française"
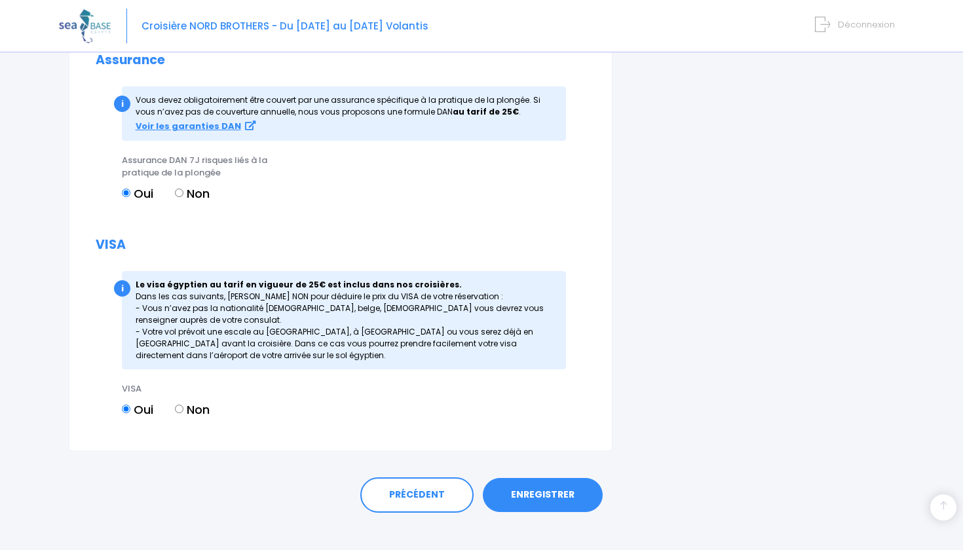
scroll to position [1472, 0]
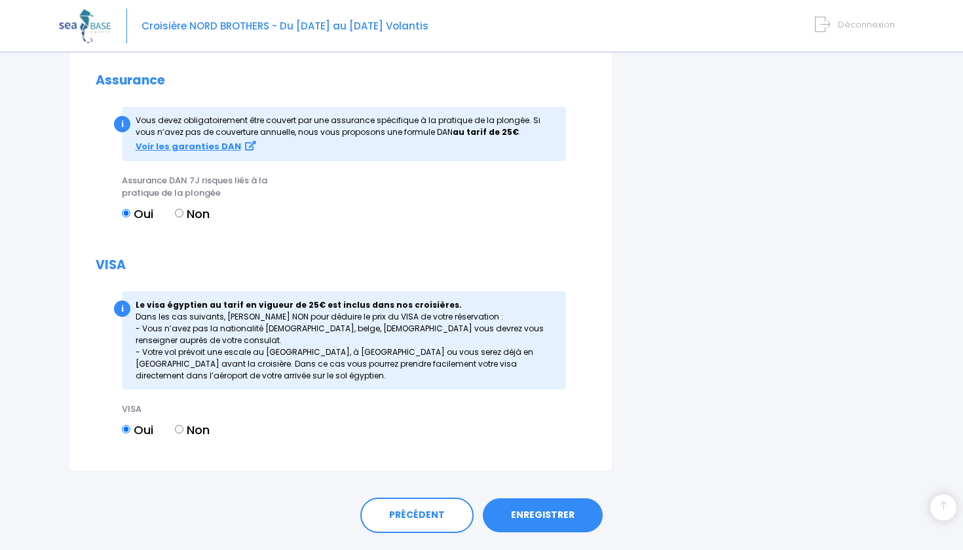
click at [545, 499] on link "ENREGISTRER" at bounding box center [543, 516] width 120 height 34
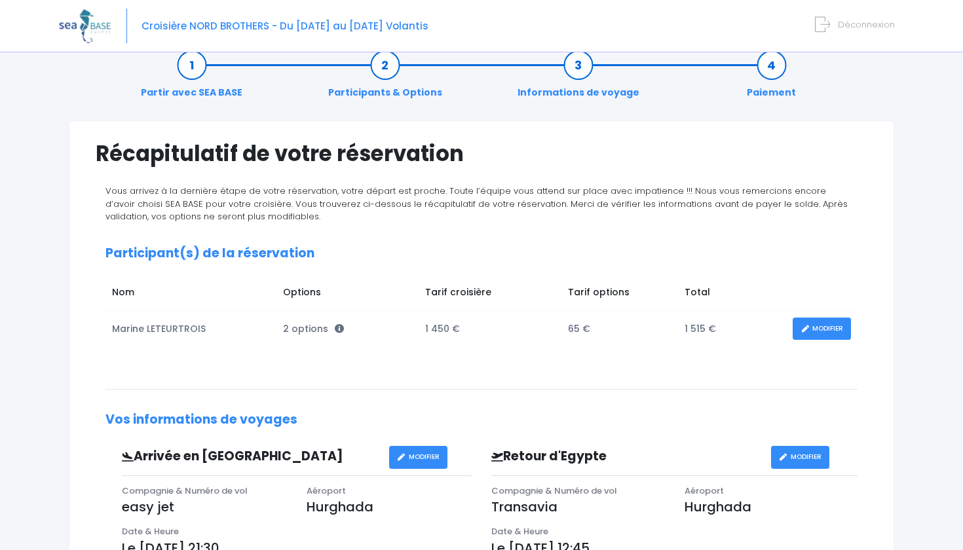
scroll to position [18, 0]
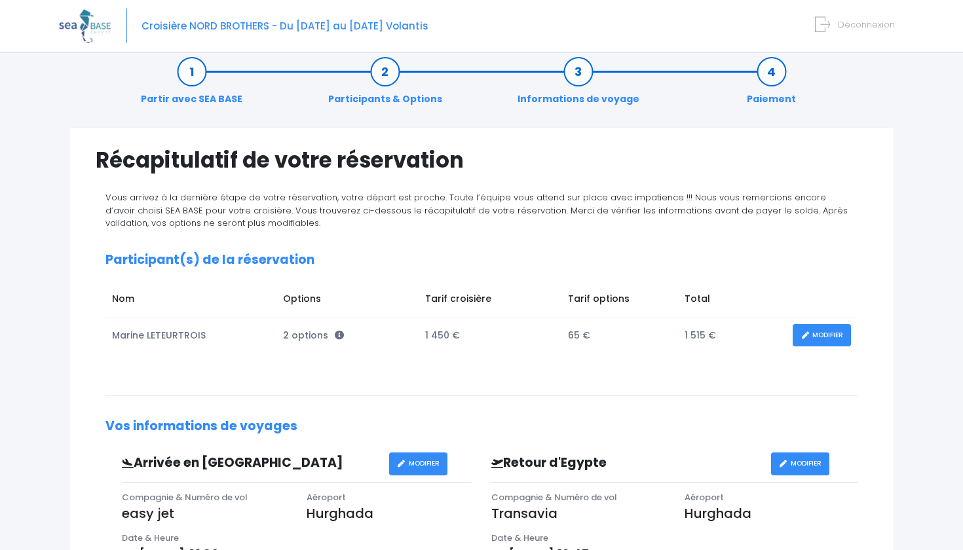
click at [819, 330] on link "MODIFIER" at bounding box center [822, 335] width 58 height 23
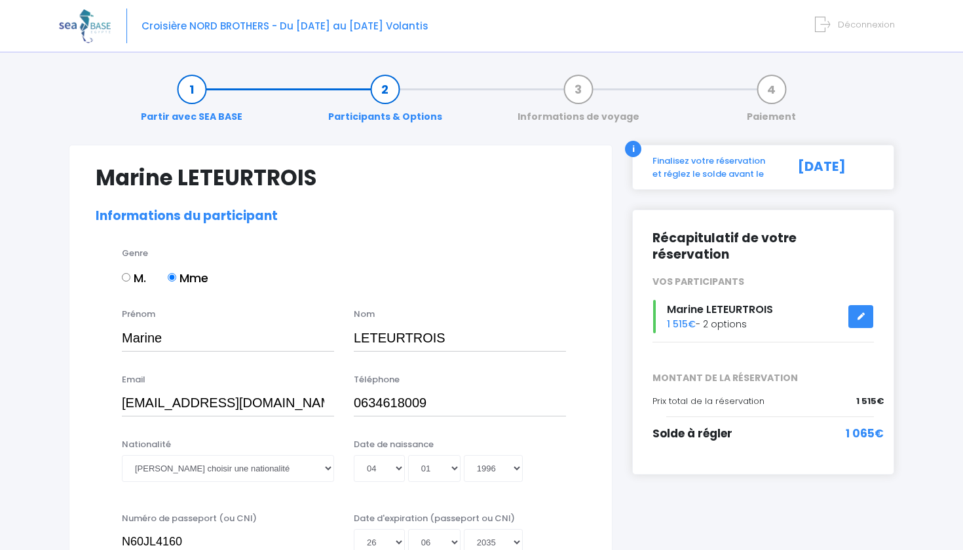
select select "N4"
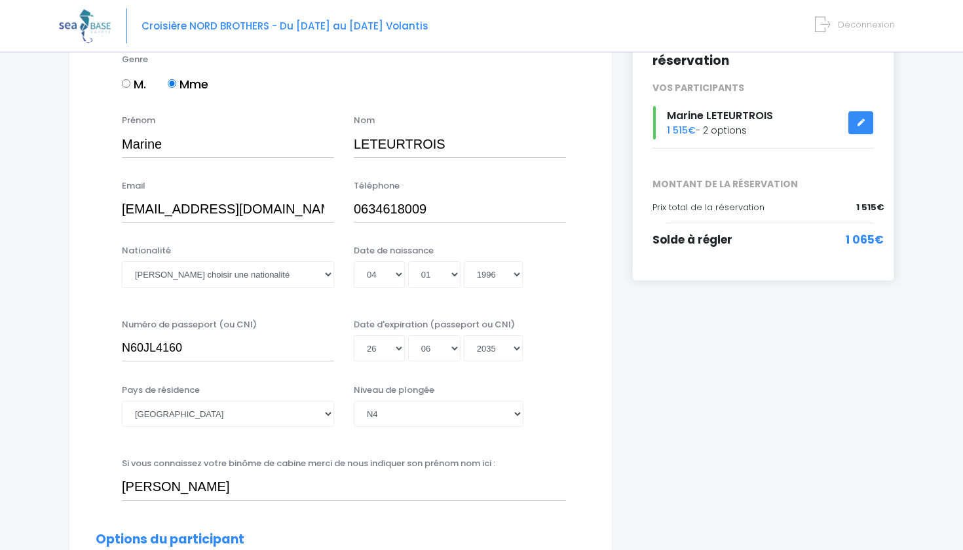
scroll to position [204, 0]
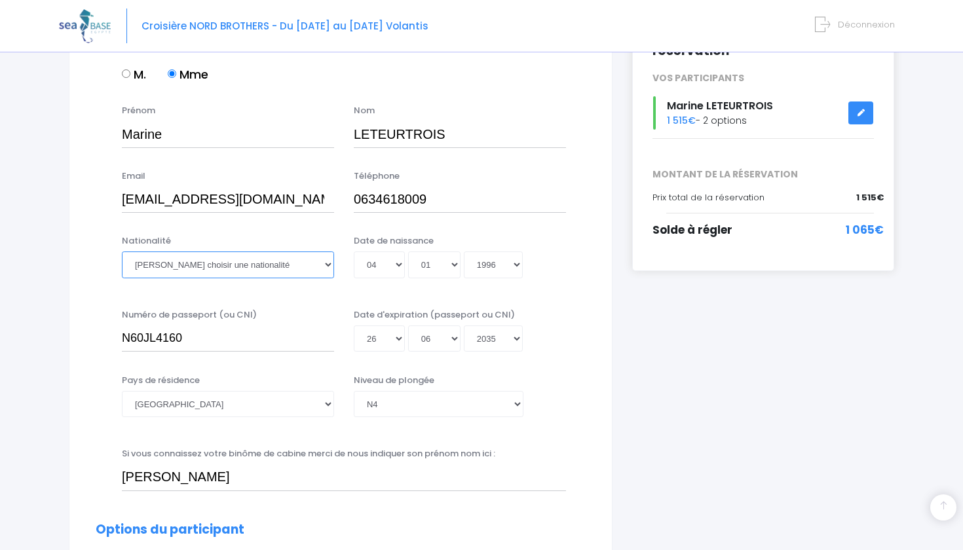
select select "Française"
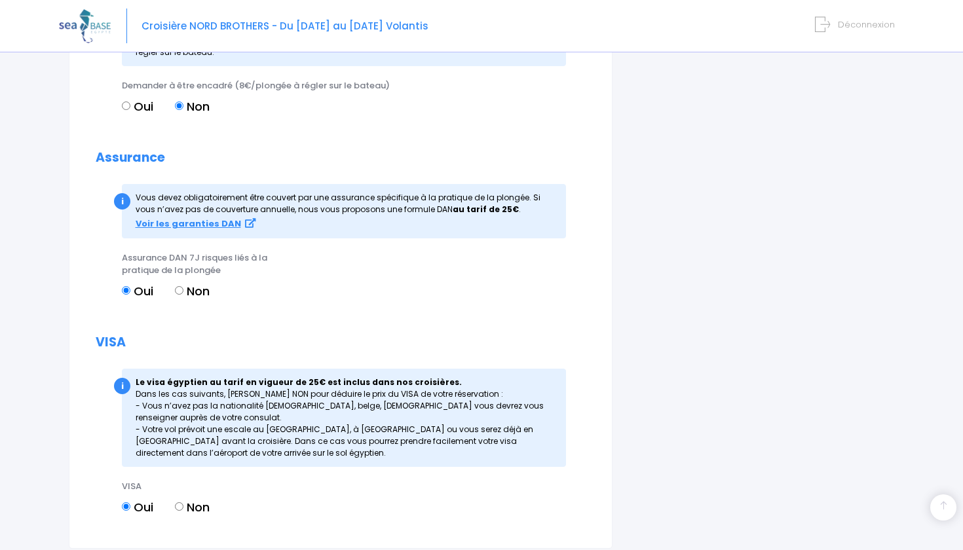
scroll to position [1360, 0]
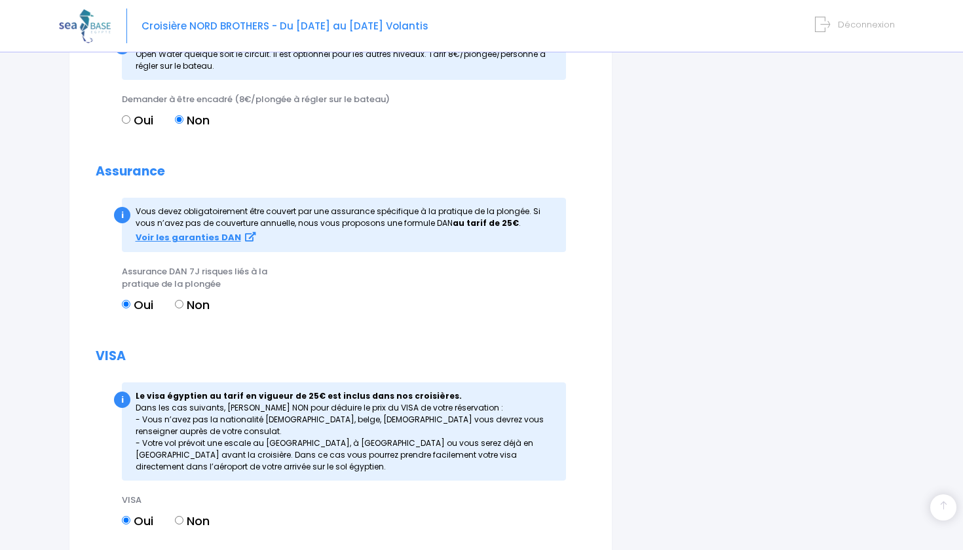
click at [179, 300] on input "Non" at bounding box center [179, 304] width 9 height 9
radio input "true"
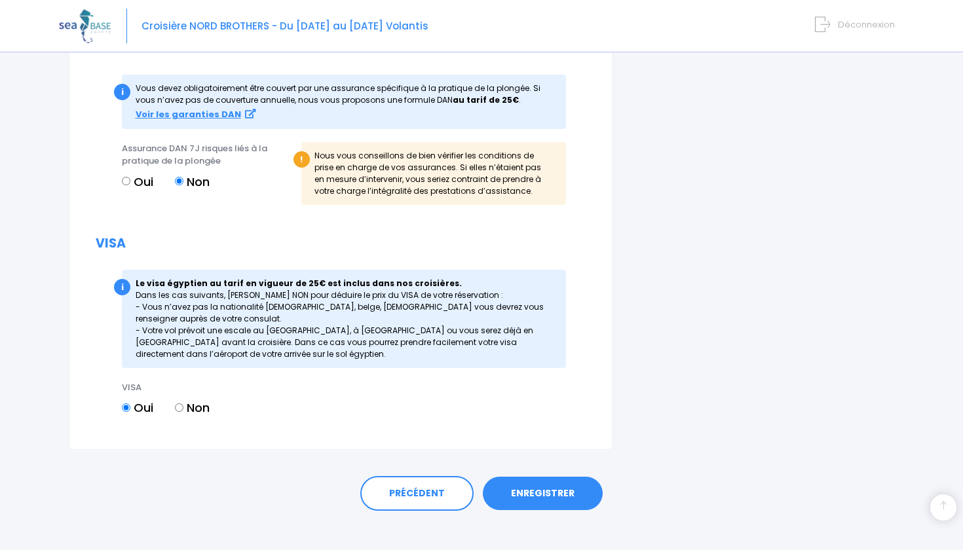
scroll to position [1483, 0]
click at [564, 481] on link "ENREGISTRER" at bounding box center [543, 495] width 120 height 34
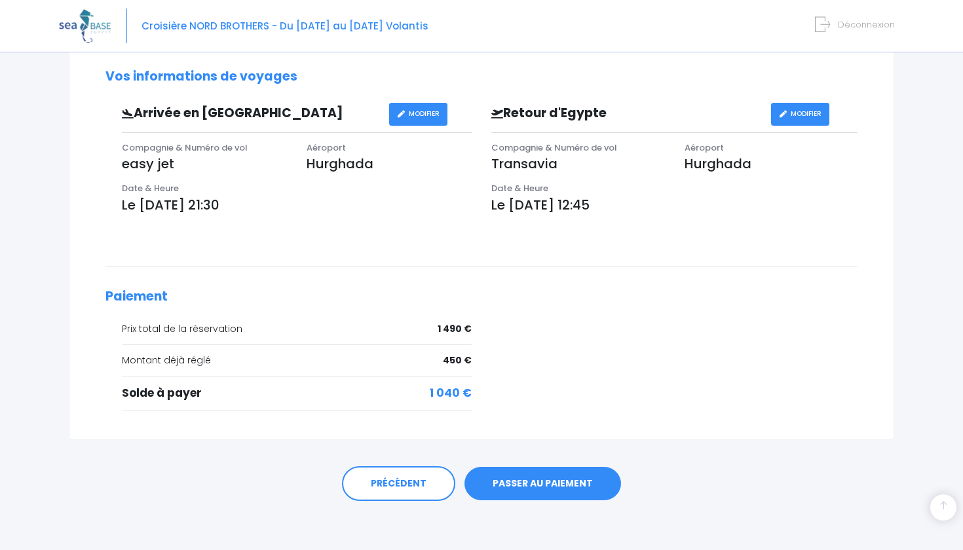
scroll to position [366, 0]
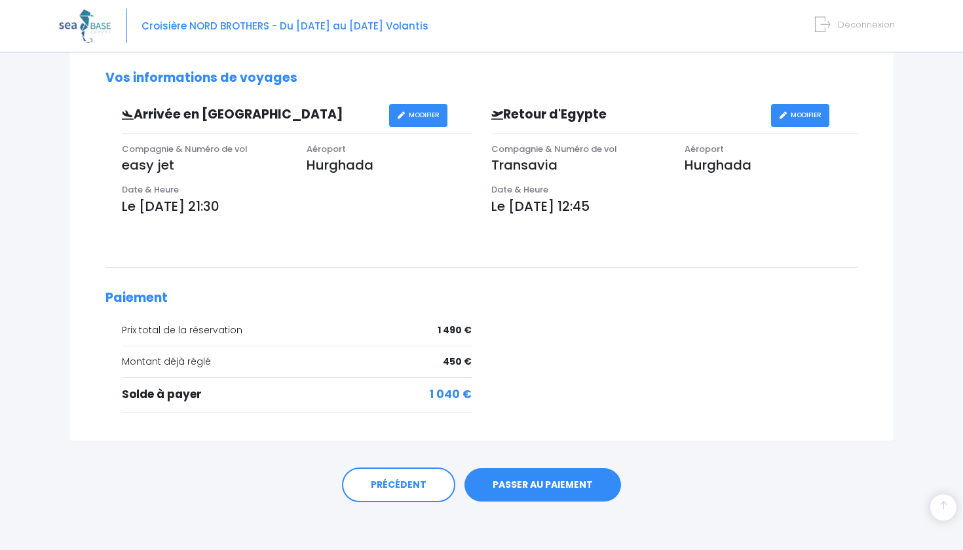
click at [594, 485] on link "PASSER AU PAIEMENT" at bounding box center [543, 486] width 157 height 34
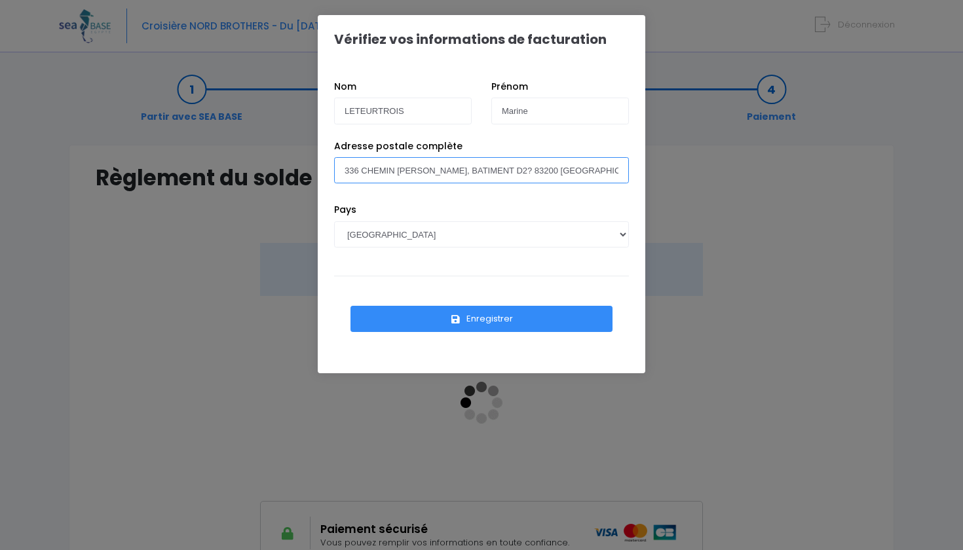
drag, startPoint x: 345, startPoint y: 174, endPoint x: 691, endPoint y: 187, distance: 346.2
click at [691, 187] on div "Vérifiez vos informations de facturation Nom LETEURTROIS Prénom Marine Pays [GE…" at bounding box center [481, 275] width 963 height 550
click at [614, 169] on input "Adresse postale complète" at bounding box center [481, 170] width 295 height 26
type input "[STREET_ADDRESS]"
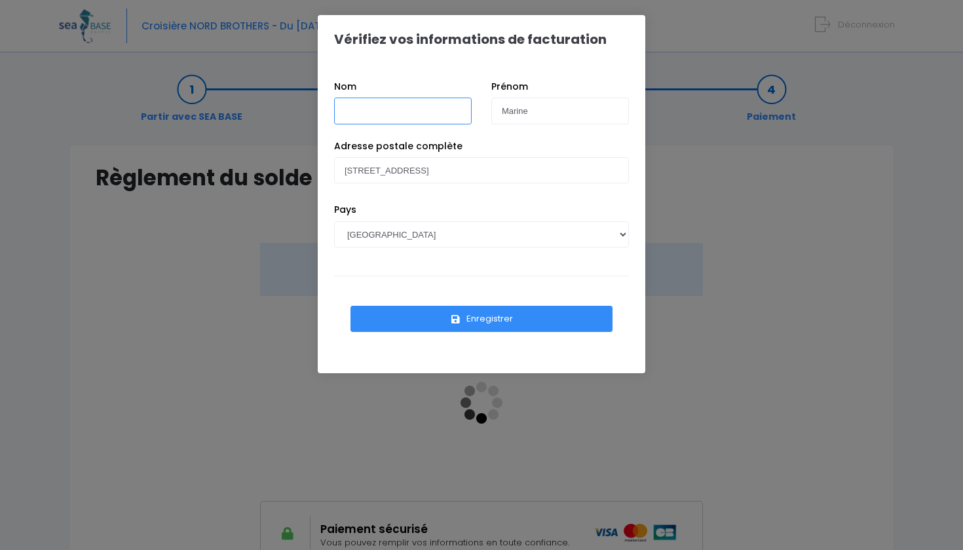
type input "LETEURTROIS"
type input "Marine"
type input "LETEURTROIS"
type input "Marine"
click at [530, 323] on button "Enregistrer" at bounding box center [482, 319] width 262 height 26
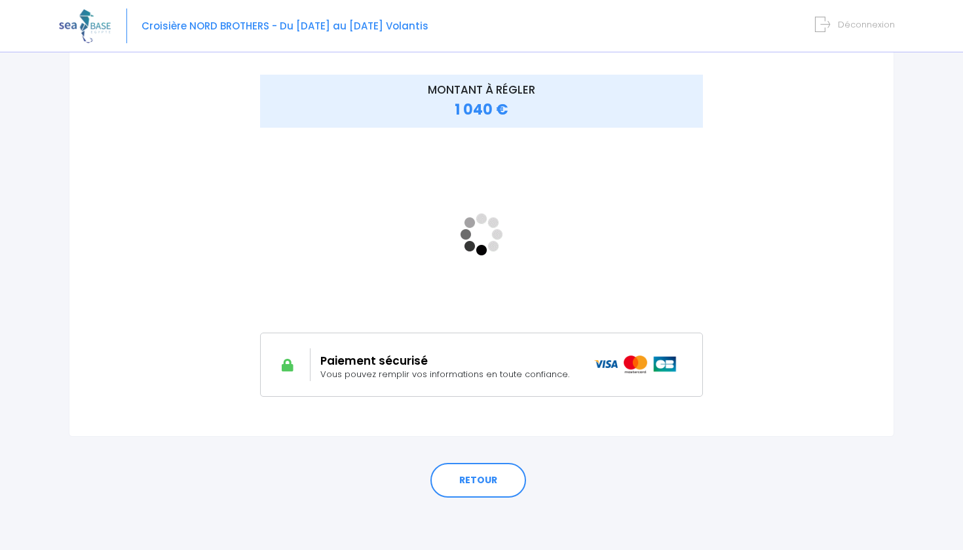
scroll to position [167, 0]
